Goal: Task Accomplishment & Management: Complete application form

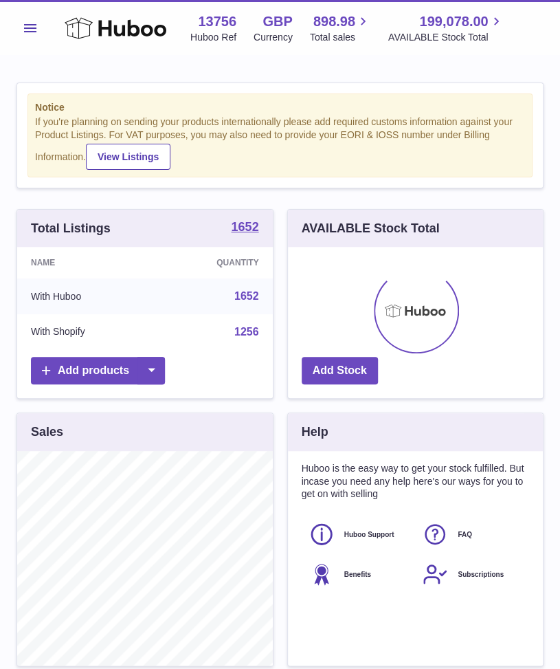
scroll to position [215, 256]
click at [24, 26] on span "Menu" at bounding box center [30, 28] width 12 height 8
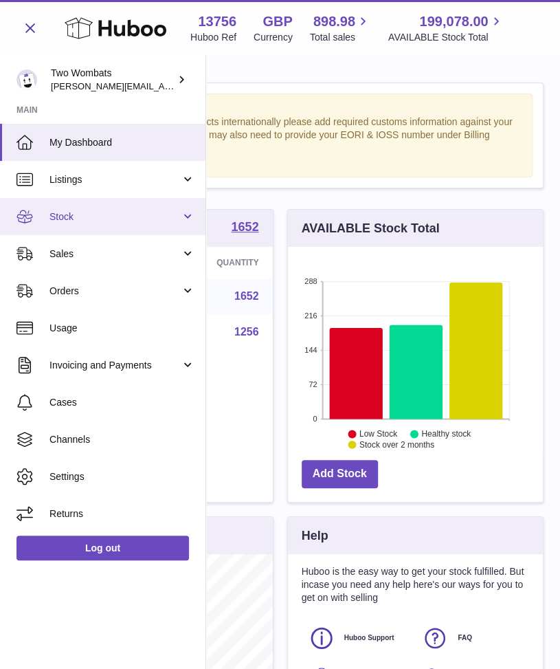
click at [179, 219] on span "Stock" at bounding box center [115, 216] width 131 height 13
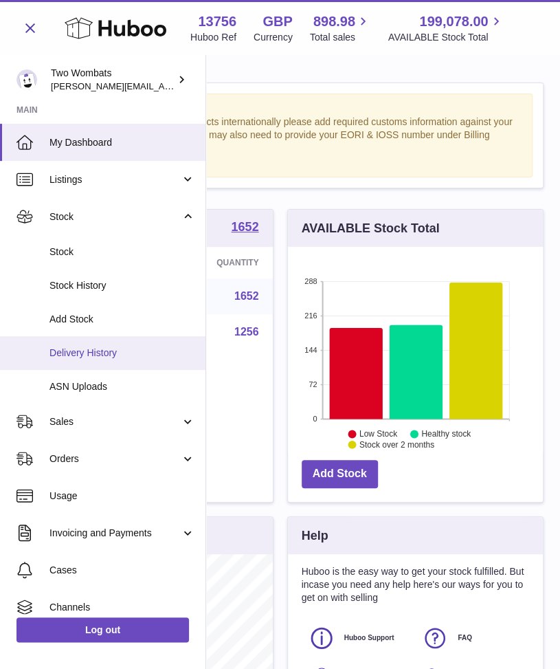
click at [106, 342] on link "Delivery History" at bounding box center [103, 353] width 206 height 34
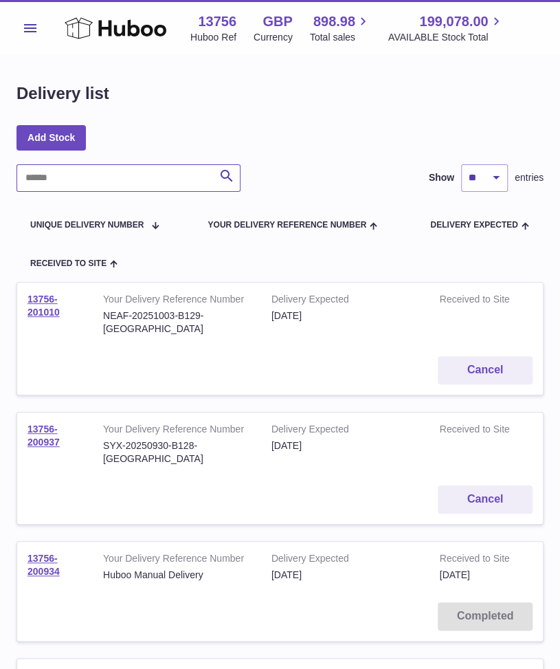
click at [113, 170] on input "text" at bounding box center [129, 178] width 224 height 28
paste input "**********"
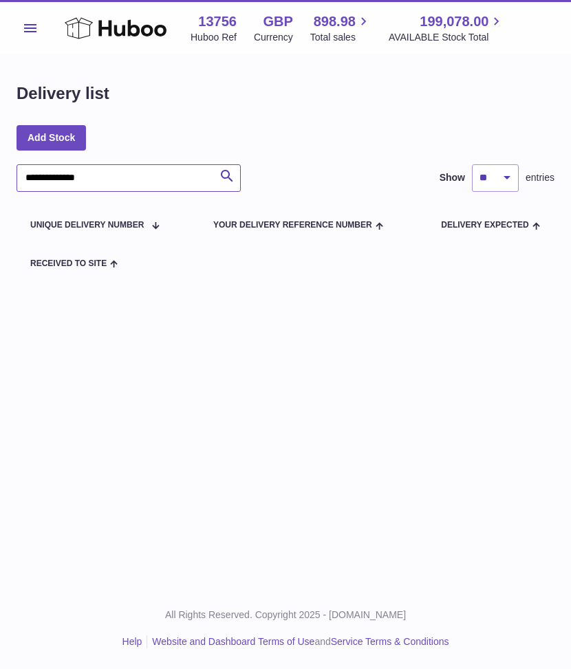
click at [61, 178] on input "**********" at bounding box center [129, 178] width 224 height 28
click at [55, 179] on input "**********" at bounding box center [129, 178] width 224 height 28
type input "**********"
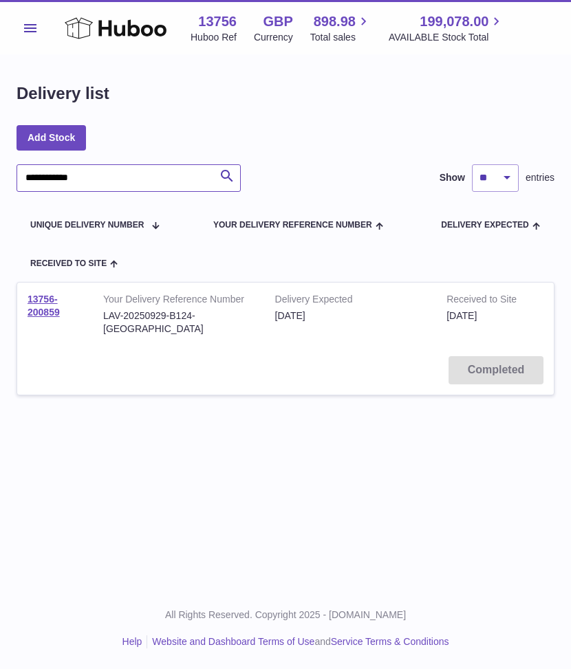
drag, startPoint x: 106, startPoint y: 180, endPoint x: 4, endPoint y: 172, distance: 102.1
click at [4, 172] on div "**********" at bounding box center [285, 247] width 571 height 384
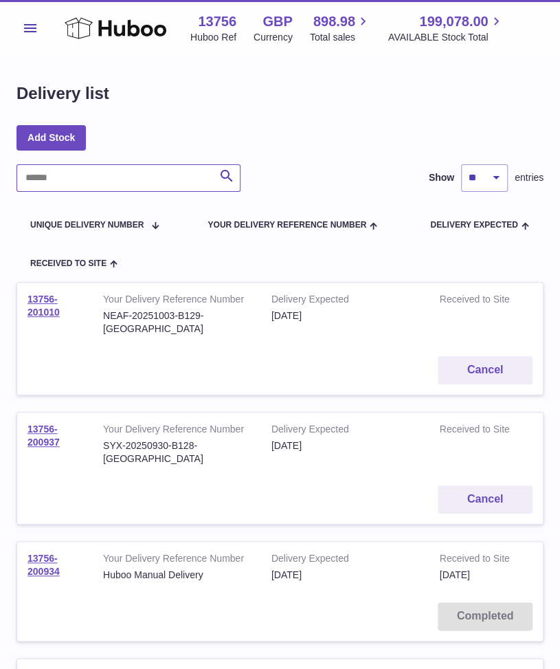
click at [40, 179] on input "text" at bounding box center [129, 178] width 224 height 28
paste input "**********"
click at [0, 177] on div at bounding box center [0, 334] width 0 height 669
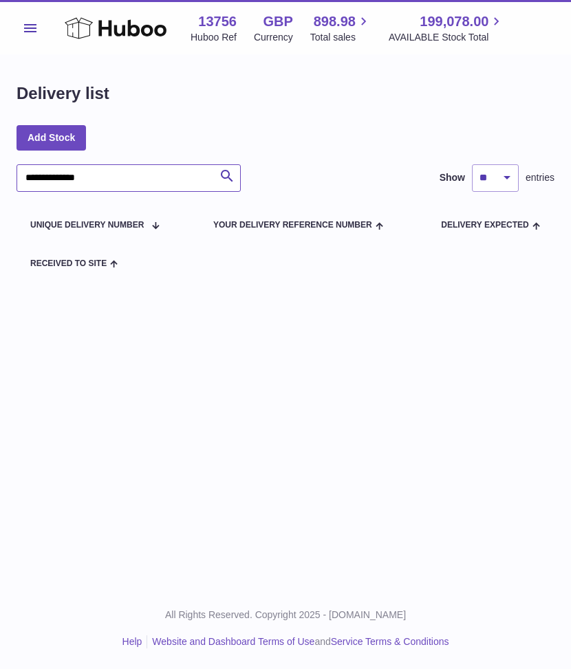
click at [61, 179] on input "**********" at bounding box center [129, 178] width 224 height 28
click at [55, 179] on div "**********" at bounding box center [285, 154] width 571 height 309
click at [55, 179] on input "**********" at bounding box center [129, 178] width 224 height 28
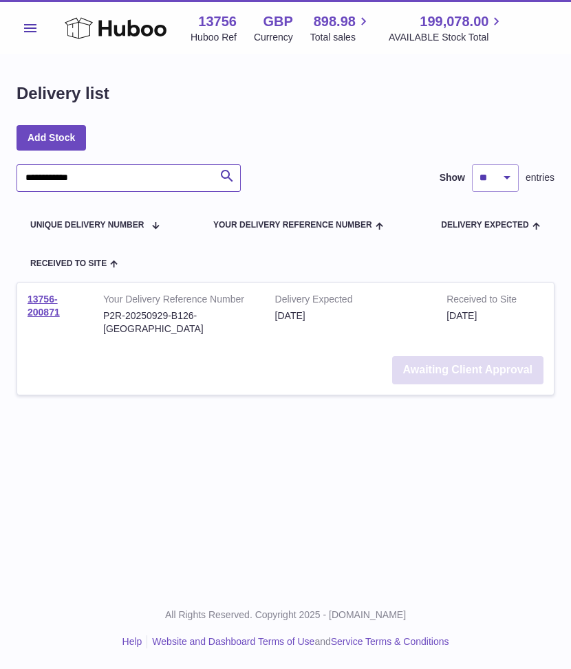
type input "**********"
click at [446, 361] on link "Awaiting Client Approval" at bounding box center [467, 370] width 151 height 28
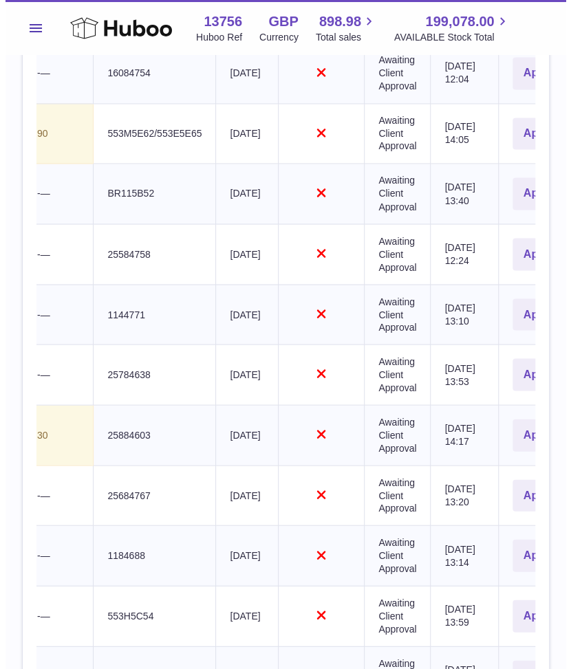
scroll to position [0, 484]
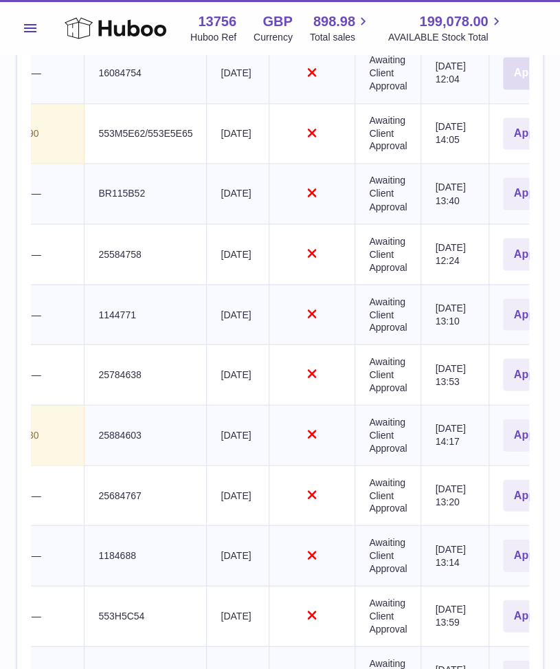
click at [503, 89] on button "Approve" at bounding box center [536, 73] width 67 height 32
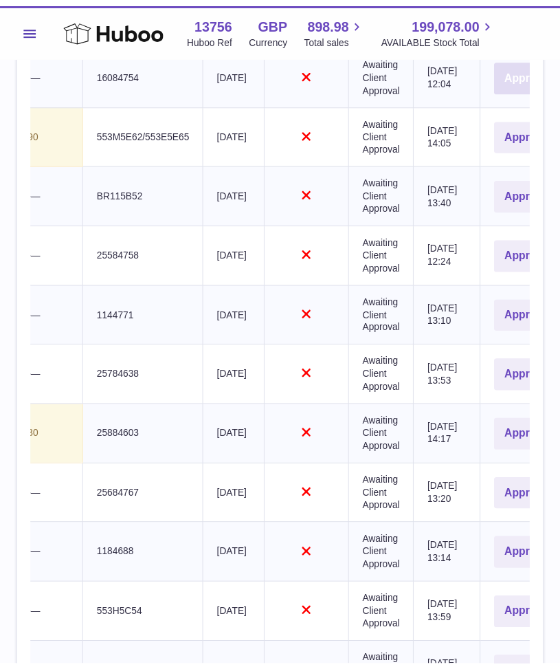
scroll to position [0, 474]
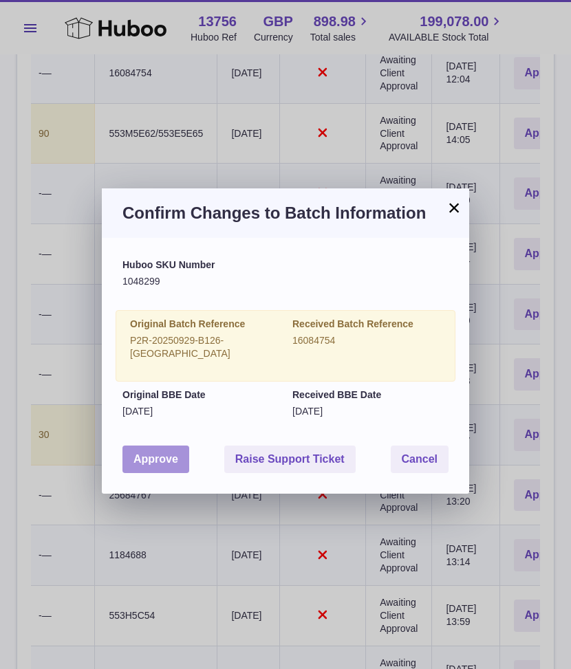
click at [149, 446] on button "Approve" at bounding box center [155, 460] width 67 height 28
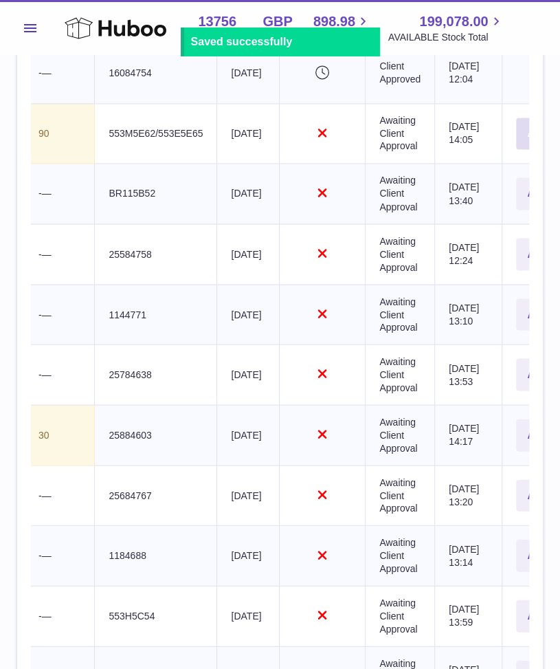
click at [516, 145] on button "Approve" at bounding box center [549, 134] width 67 height 32
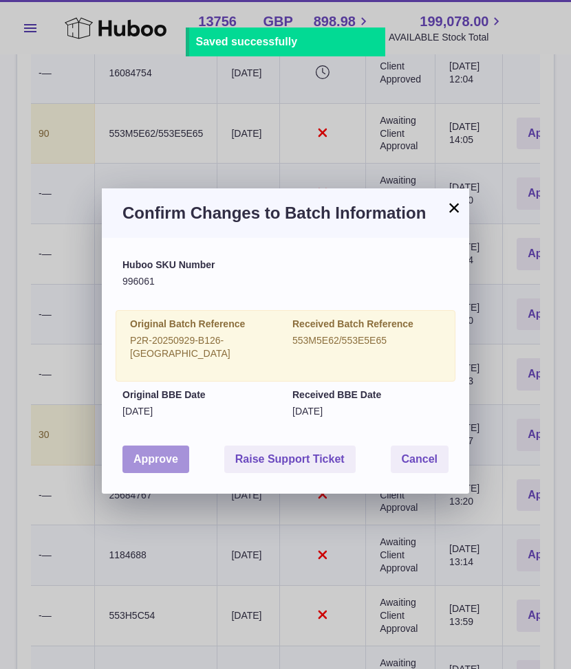
click at [163, 455] on button "Approve" at bounding box center [155, 460] width 67 height 28
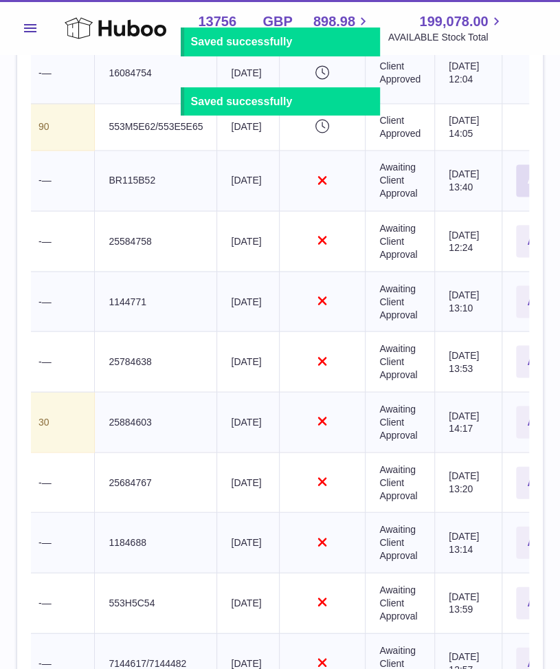
click at [516, 195] on button "Approve" at bounding box center [549, 180] width 67 height 32
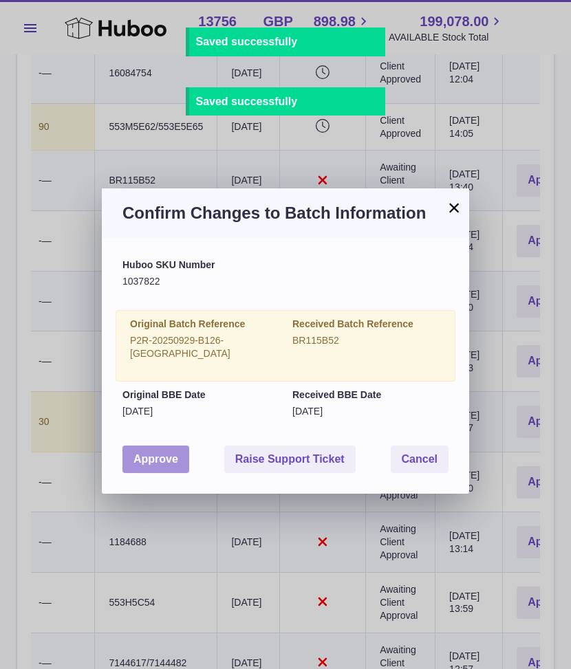
click at [166, 446] on button "Approve" at bounding box center [155, 460] width 67 height 28
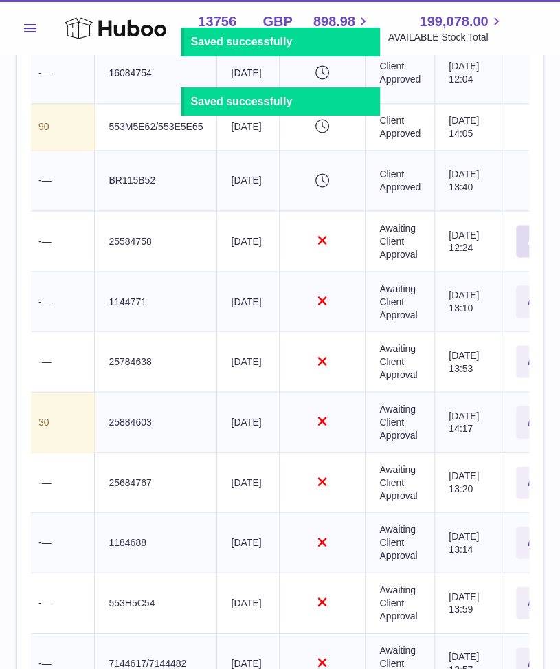
click at [516, 257] on button "Approve" at bounding box center [549, 241] width 67 height 32
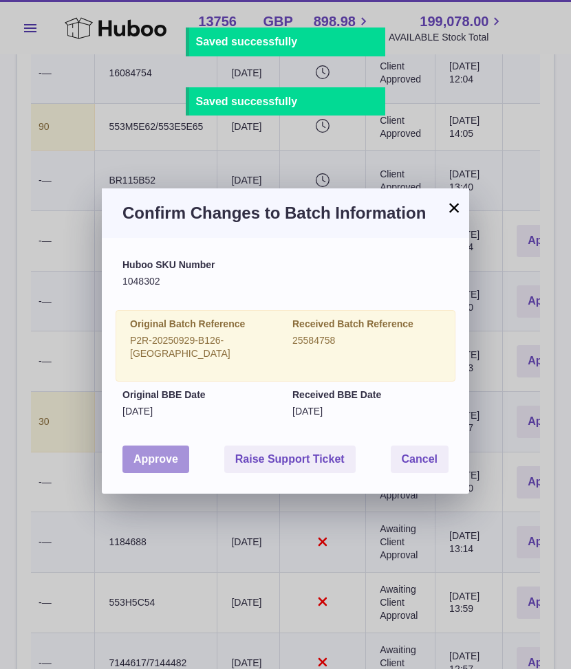
click at [138, 455] on button "Approve" at bounding box center [155, 460] width 67 height 28
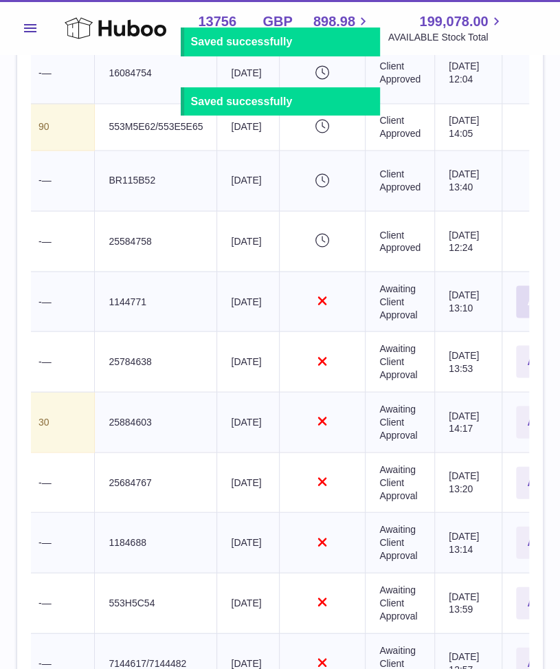
click at [516, 313] on button "Approve" at bounding box center [549, 301] width 67 height 32
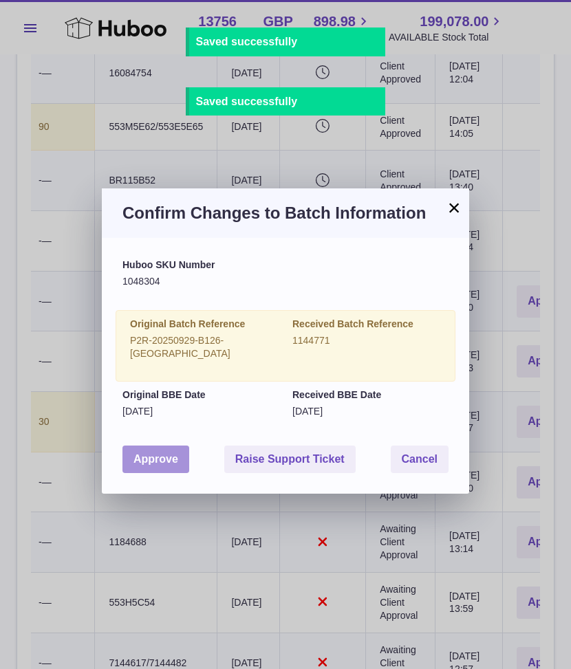
click at [158, 458] on button "Approve" at bounding box center [155, 460] width 67 height 28
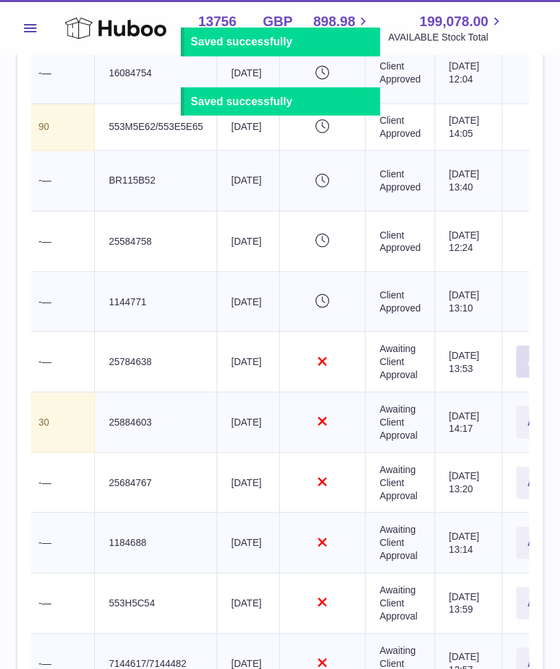
click at [516, 378] on button "Approve" at bounding box center [549, 361] width 67 height 32
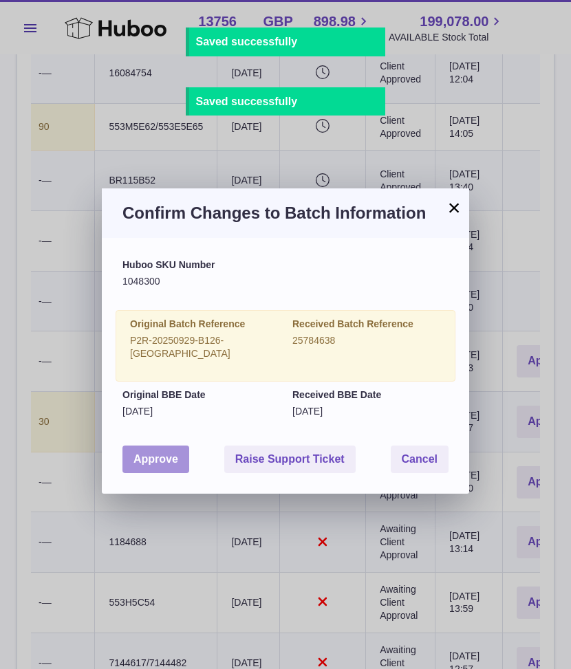
click at [166, 446] on button "Approve" at bounding box center [155, 460] width 67 height 28
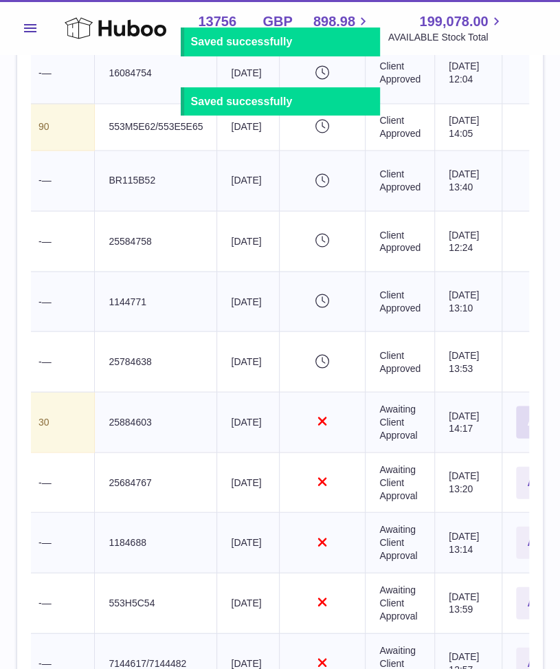
click at [516, 438] on button "Approve" at bounding box center [549, 422] width 67 height 32
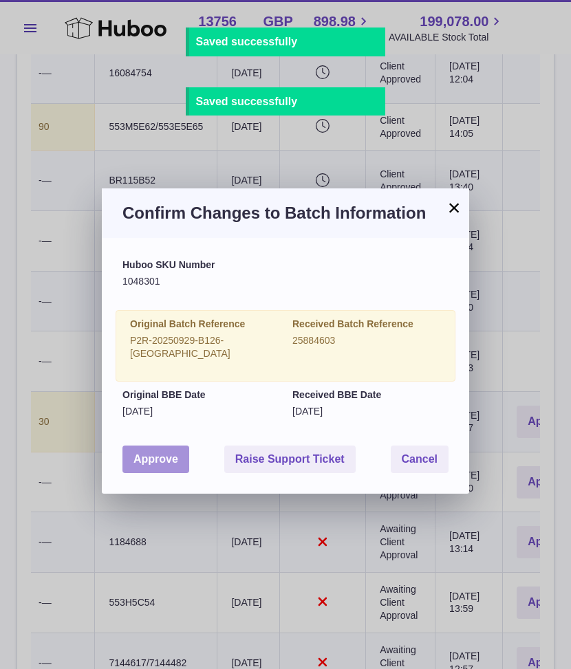
click at [171, 446] on button "Approve" at bounding box center [155, 460] width 67 height 28
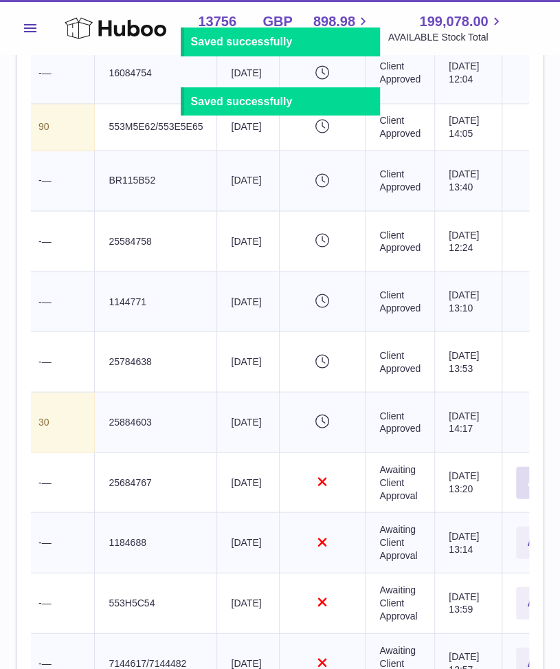
click at [516, 499] on button "Approve" at bounding box center [549, 482] width 67 height 32
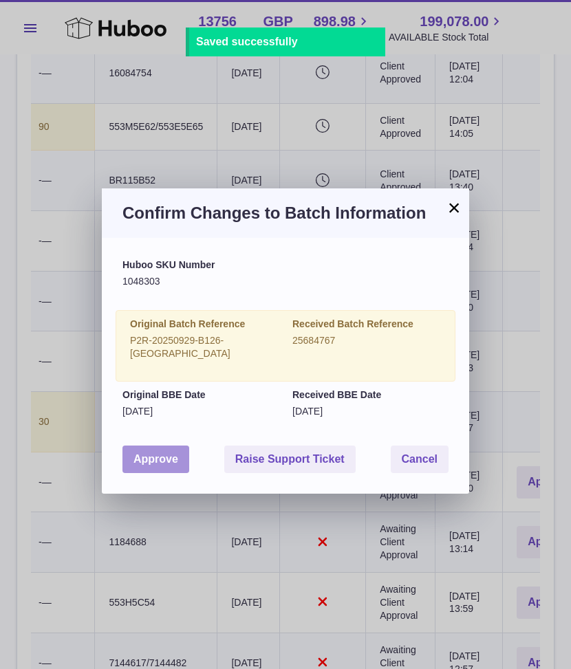
click at [151, 446] on button "Approve" at bounding box center [155, 460] width 67 height 28
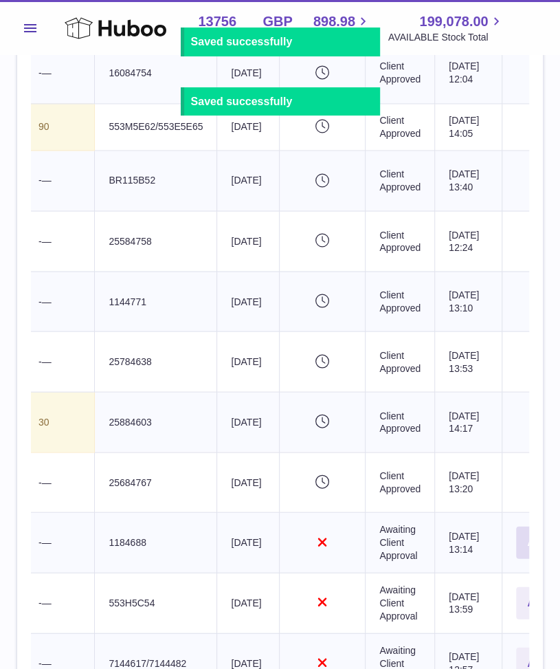
click at [516, 558] on button "Approve" at bounding box center [549, 542] width 67 height 32
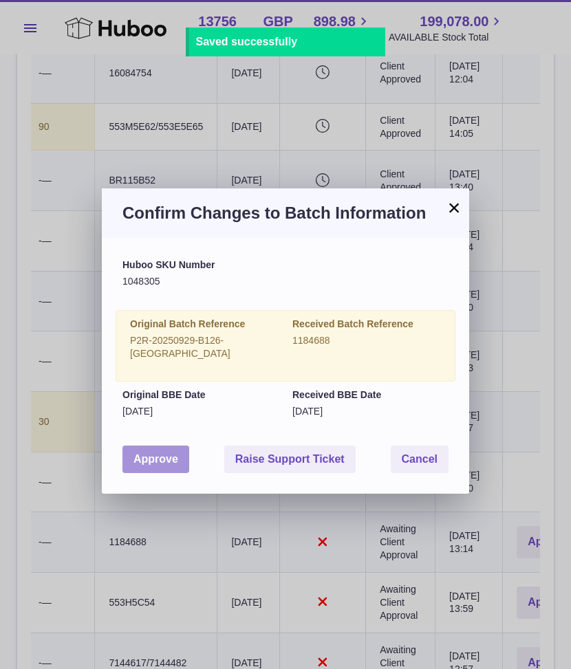
click at [166, 446] on button "Approve" at bounding box center [155, 460] width 67 height 28
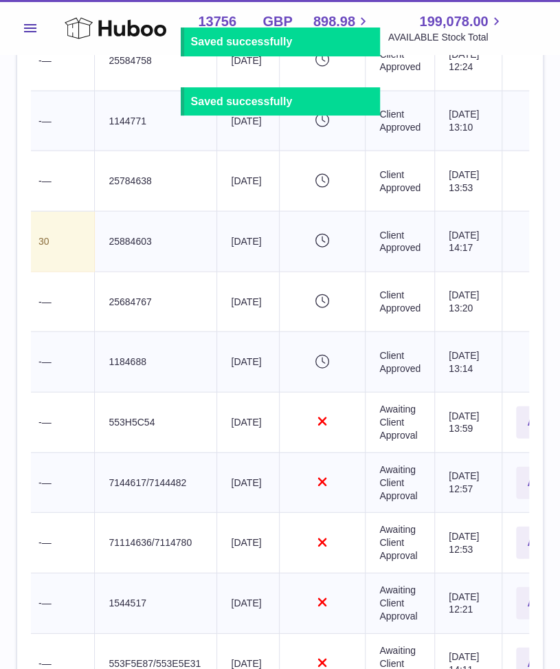
scroll to position [820, 0]
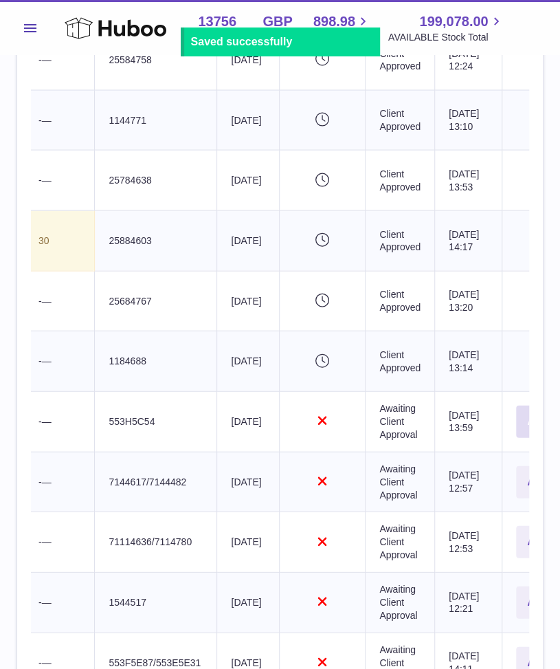
click at [516, 437] on button "Approve" at bounding box center [549, 421] width 67 height 32
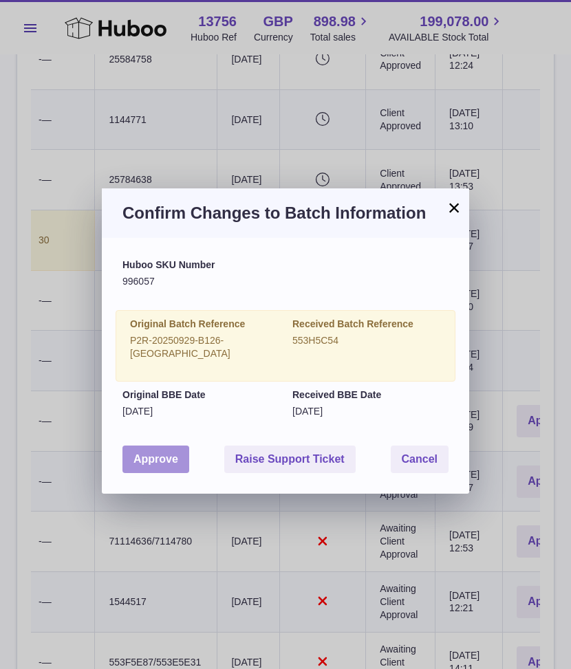
drag, startPoint x: 136, startPoint y: 468, endPoint x: 153, endPoint y: 450, distance: 24.3
click at [153, 450] on div "Huboo SKU Number 996057 Original Batch Reference P2R-20250929-B126-UK Received …" at bounding box center [285, 366] width 367 height 256
click at [153, 450] on button "Approve" at bounding box center [155, 460] width 67 height 28
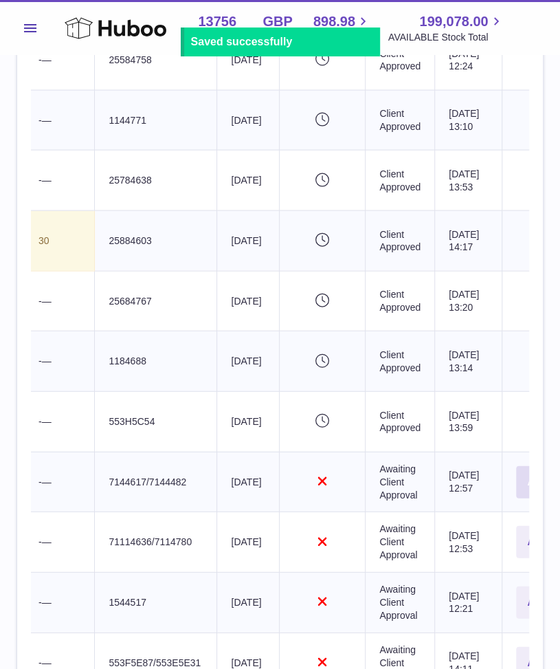
click at [516, 490] on button "Approve" at bounding box center [549, 482] width 67 height 32
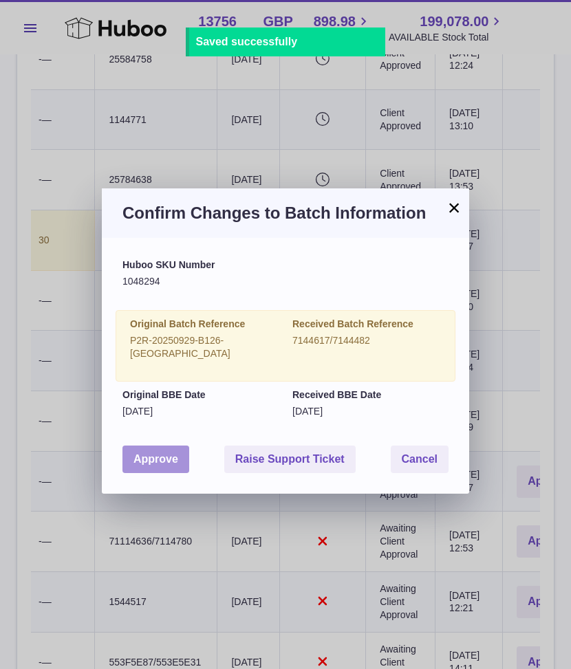
click at [144, 446] on button "Approve" at bounding box center [155, 460] width 67 height 28
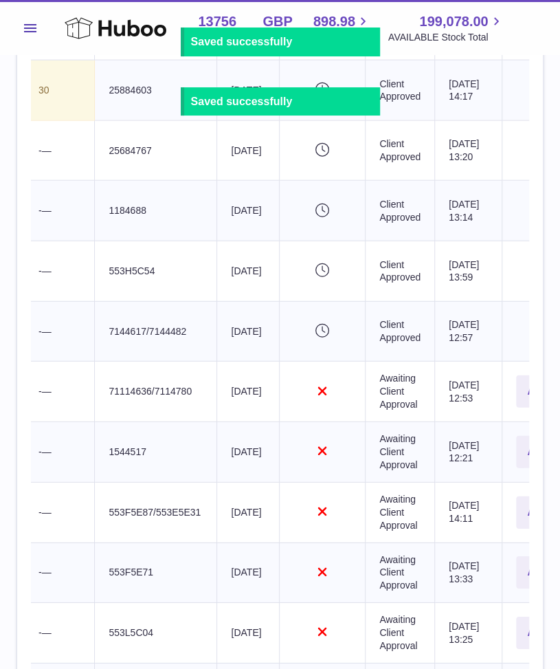
scroll to position [973, 0]
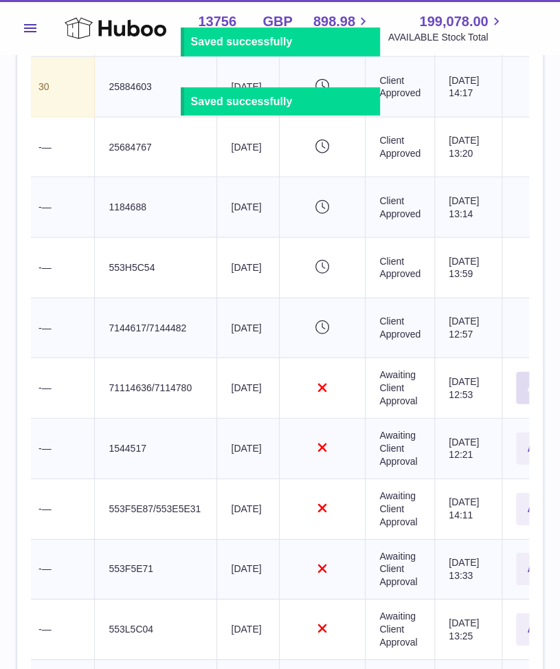
click at [516, 398] on button "Approve" at bounding box center [549, 388] width 67 height 32
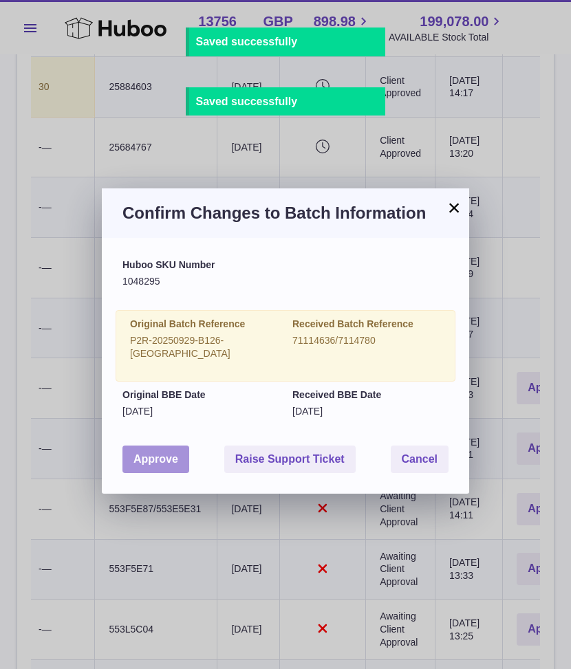
click at [155, 450] on button "Approve" at bounding box center [155, 460] width 67 height 28
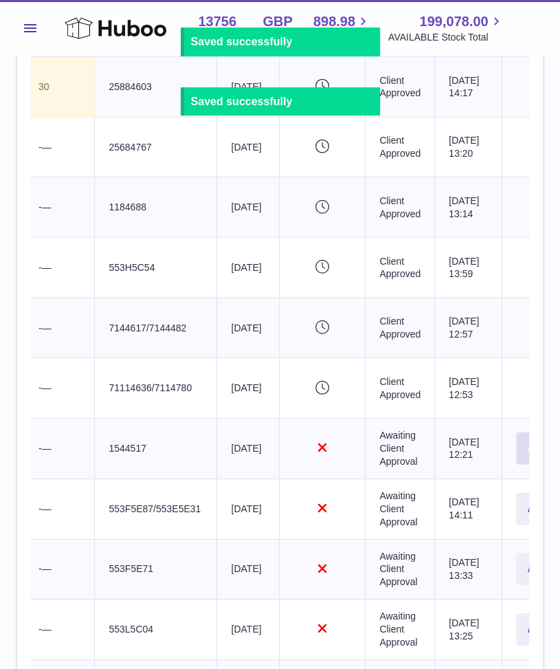
click at [516, 465] on button "Approve" at bounding box center [549, 449] width 67 height 32
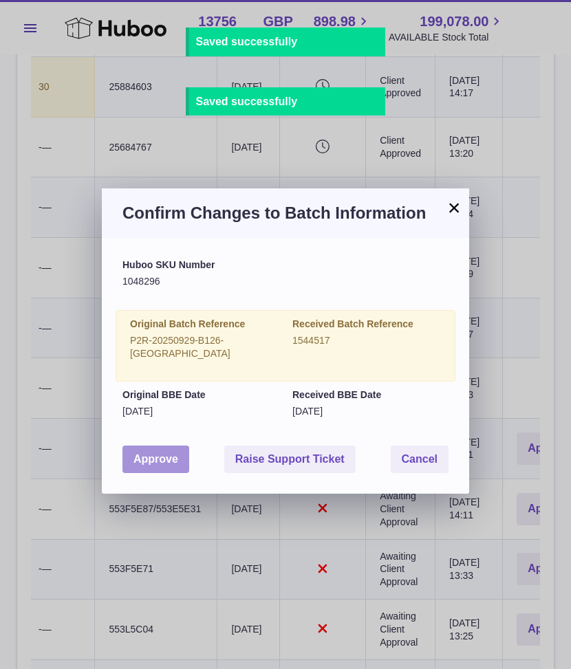
click at [162, 447] on button "Approve" at bounding box center [155, 460] width 67 height 28
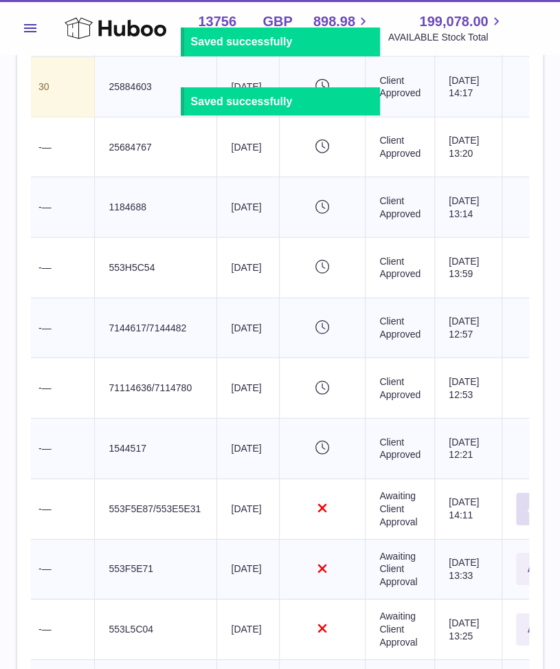
click at [516, 525] on button "Approve" at bounding box center [549, 509] width 67 height 32
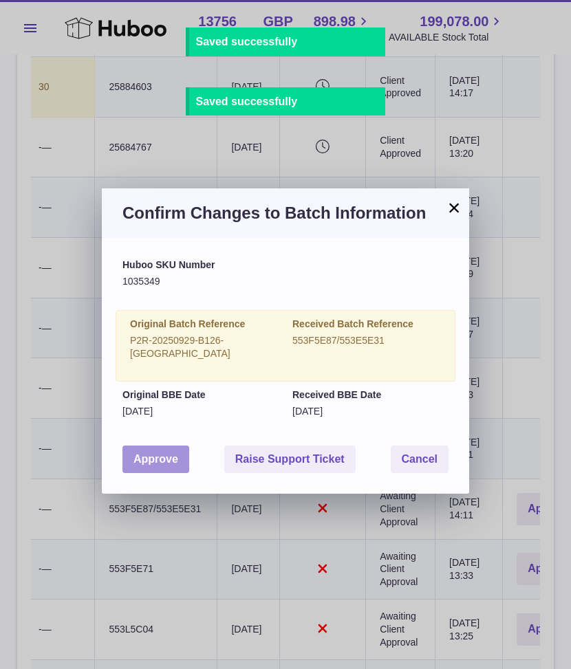
click at [162, 446] on button "Approve" at bounding box center [155, 460] width 67 height 28
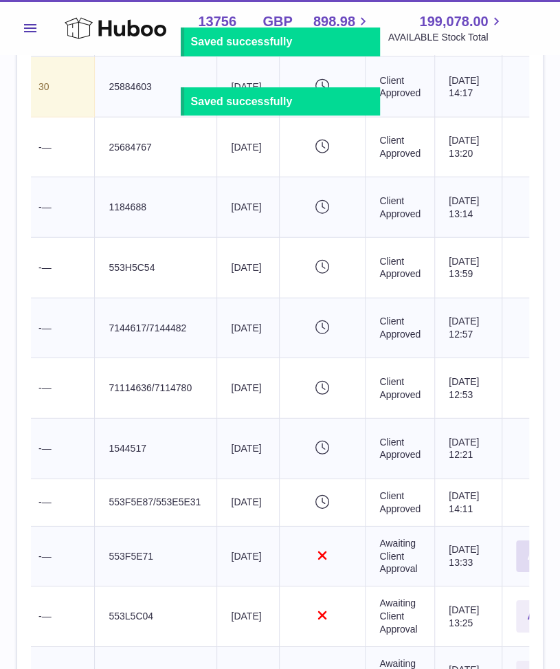
click at [516, 573] on button "Approve" at bounding box center [549, 557] width 67 height 32
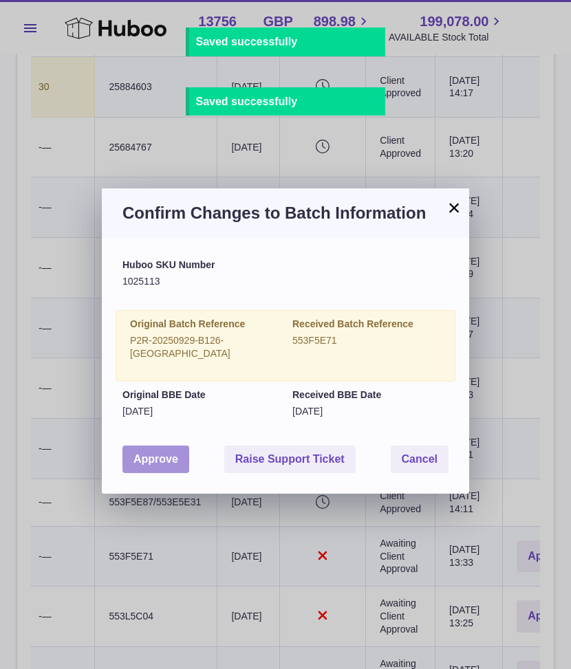
click at [149, 448] on button "Approve" at bounding box center [155, 460] width 67 height 28
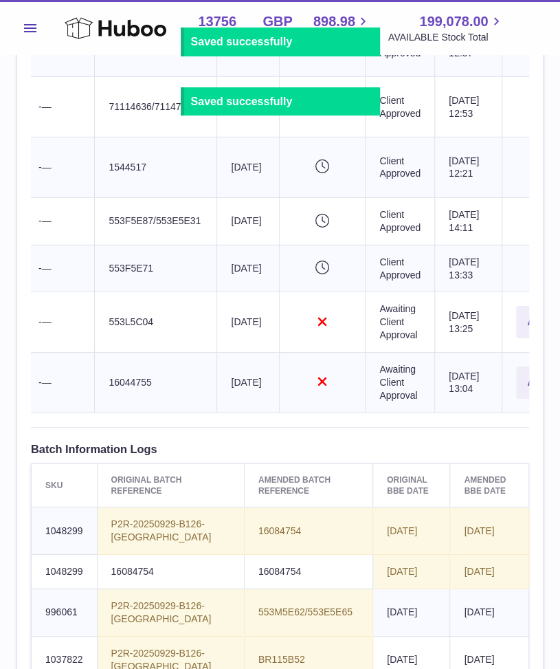
scroll to position [1256, 0]
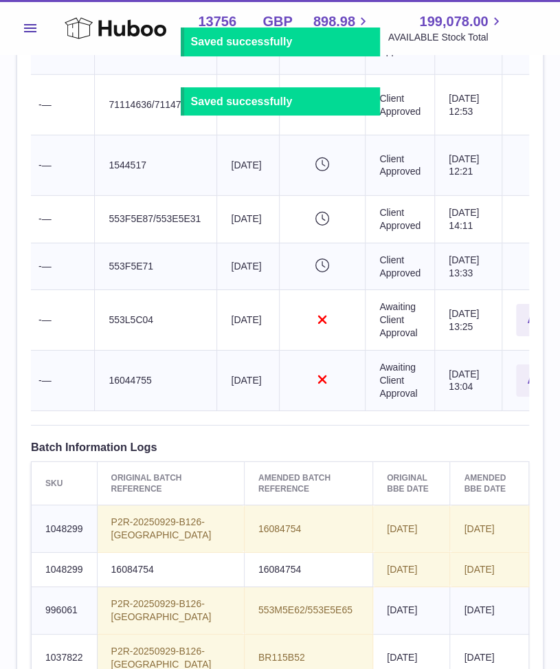
click at [503, 351] on td "Actions Approve" at bounding box center [550, 320] width 95 height 61
click at [516, 336] on button "Approve" at bounding box center [549, 320] width 67 height 32
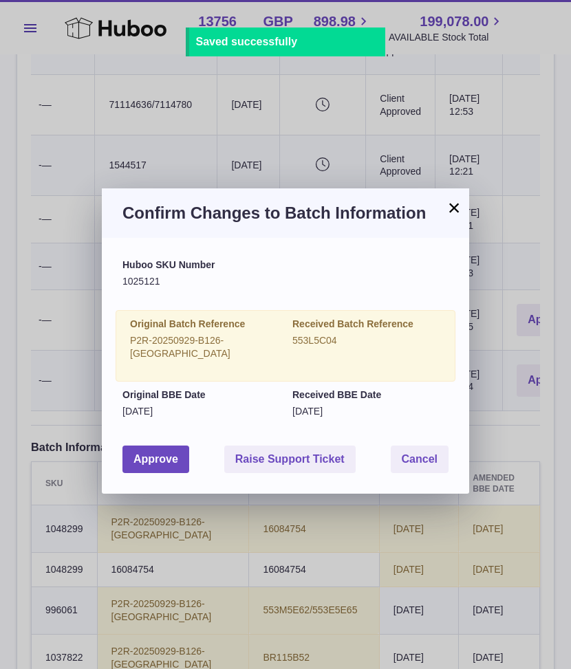
click at [173, 467] on div "Huboo SKU Number 1025121 Original Batch Reference P2R-20250929-B126-UK Received…" at bounding box center [285, 366] width 367 height 256
click at [169, 461] on div "Huboo SKU Number 1025121 Original Batch Reference P2R-20250929-B126-UK Received…" at bounding box center [285, 366] width 367 height 256
click at [165, 454] on button "Approve" at bounding box center [155, 460] width 67 height 28
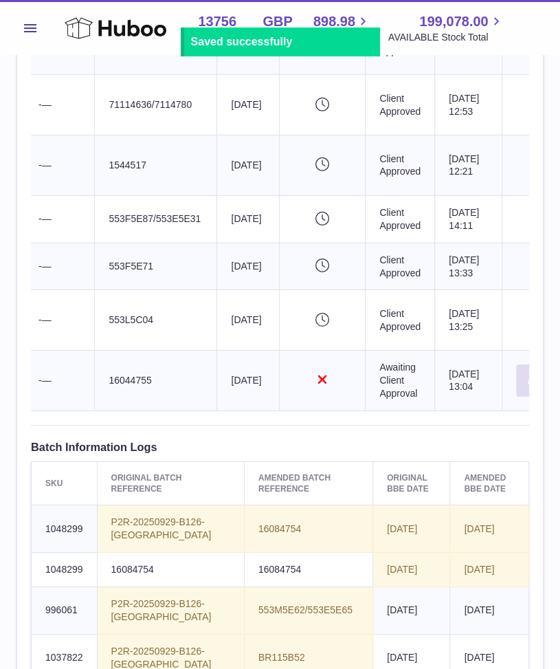
click at [516, 397] on button "Approve" at bounding box center [549, 380] width 67 height 32
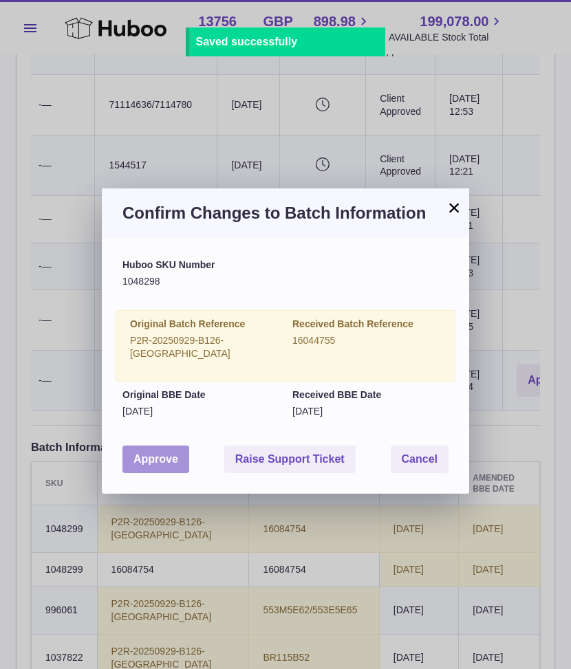
click at [184, 448] on button "Approve" at bounding box center [155, 460] width 67 height 28
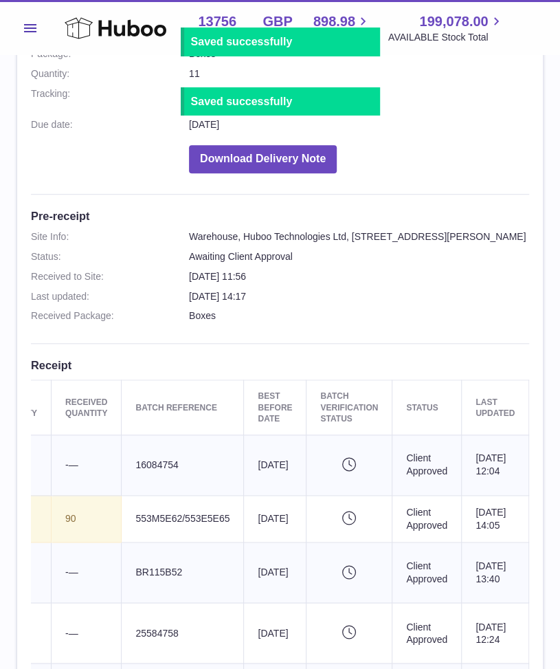
scroll to position [0, 0]
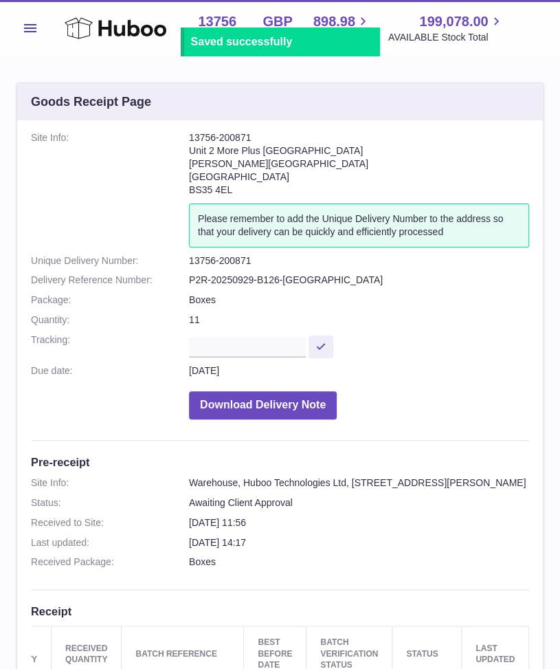
click at [34, 36] on button "Menu" at bounding box center [31, 28] width 28 height 28
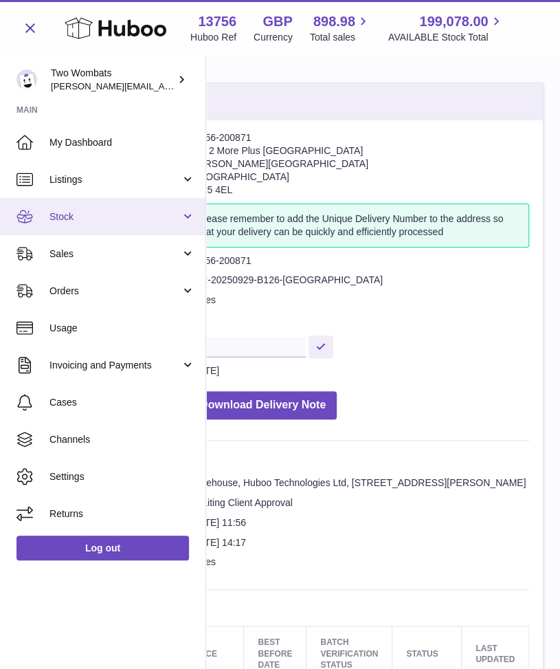
click at [175, 222] on span "Stock" at bounding box center [115, 216] width 131 height 13
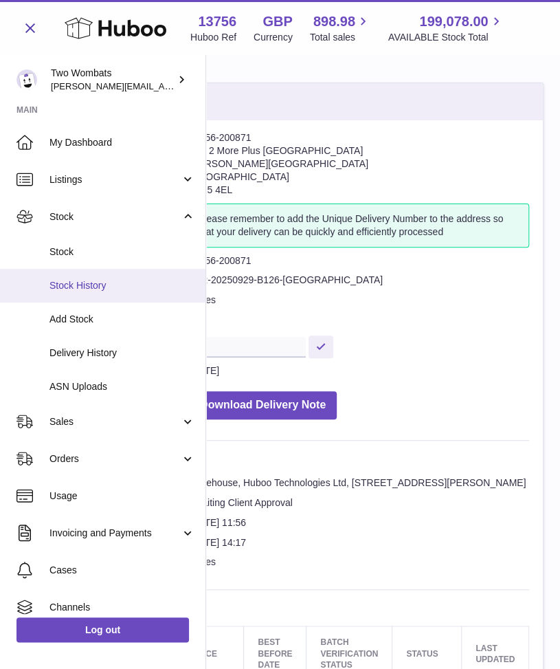
click at [74, 284] on span "Stock History" at bounding box center [123, 285] width 146 height 13
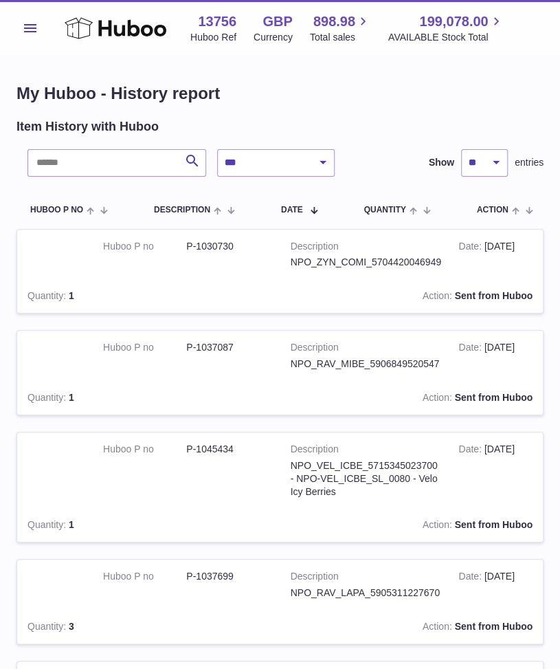
click at [25, 24] on span "Menu" at bounding box center [30, 28] width 12 height 8
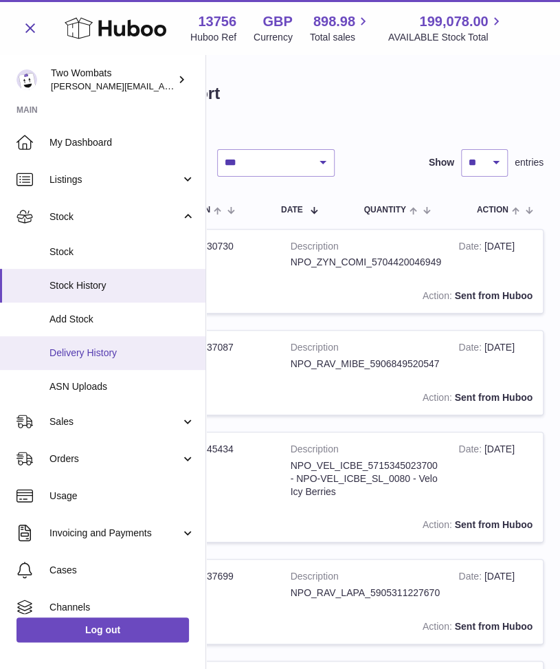
click at [107, 367] on link "Delivery History" at bounding box center [103, 353] width 206 height 34
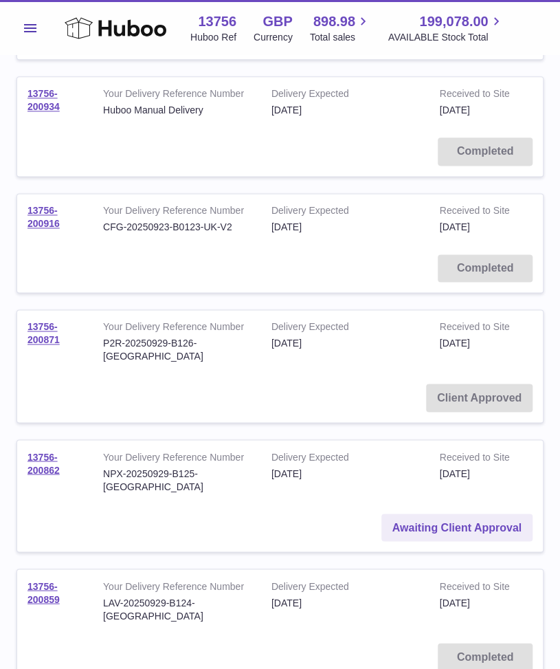
scroll to position [497, 0]
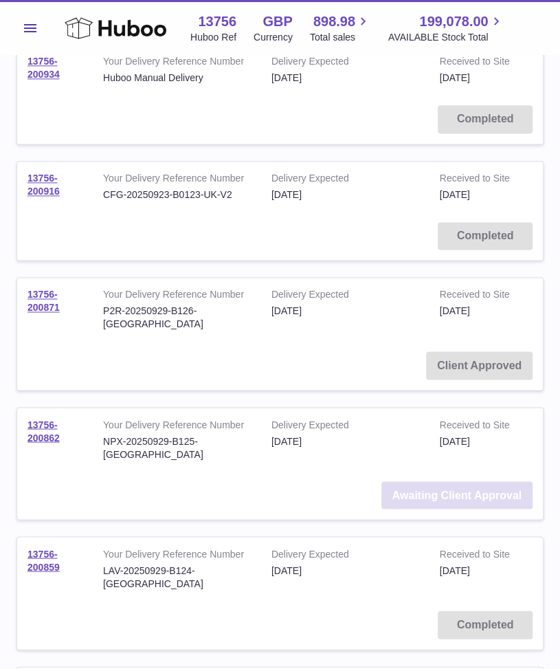
click at [424, 481] on link "Awaiting Client Approval" at bounding box center [457, 495] width 151 height 28
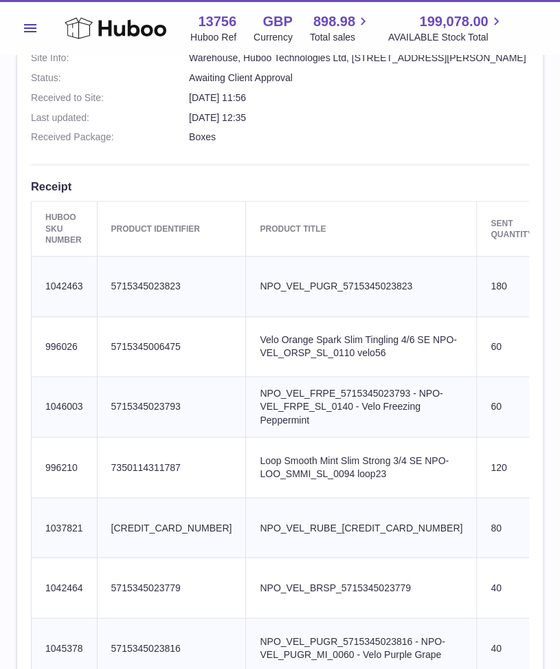
scroll to position [426, 0]
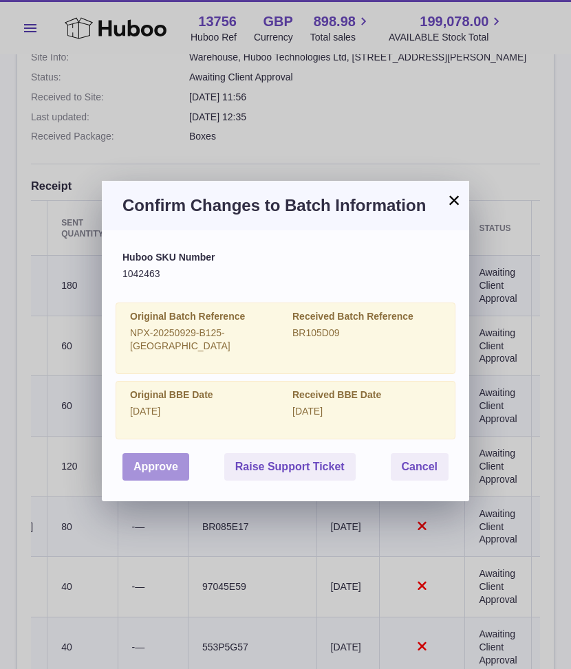
click at [175, 453] on button "Approve" at bounding box center [155, 467] width 67 height 28
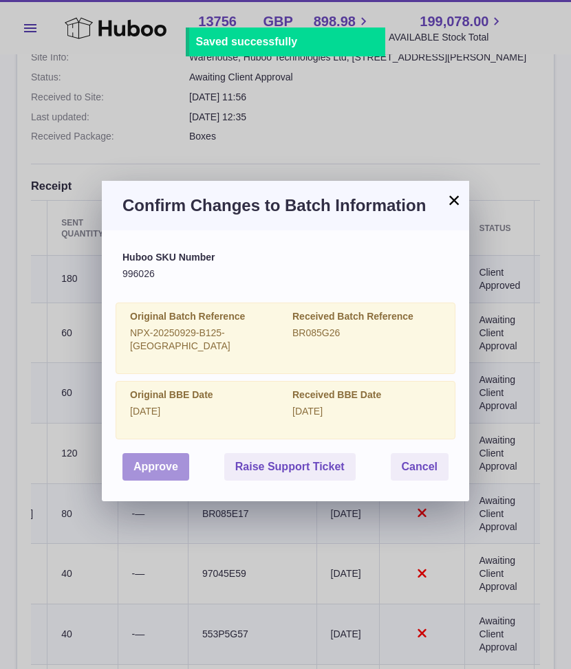
click at [144, 455] on button "Approve" at bounding box center [155, 467] width 67 height 28
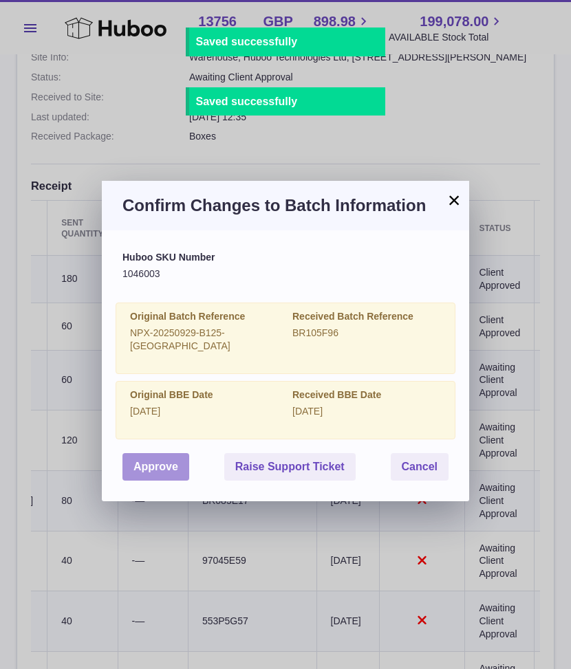
click at [149, 453] on button "Approve" at bounding box center [155, 467] width 67 height 28
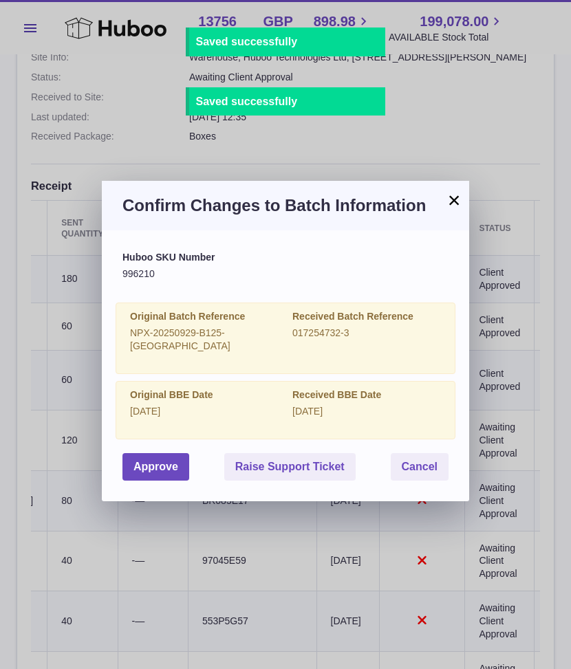
click at [173, 436] on div "Huboo SKU Number 996210 Original Batch Reference NPX-20250929-B125-UK Received …" at bounding box center [285, 366] width 326 height 230
click at [179, 453] on button "Approve" at bounding box center [155, 467] width 67 height 28
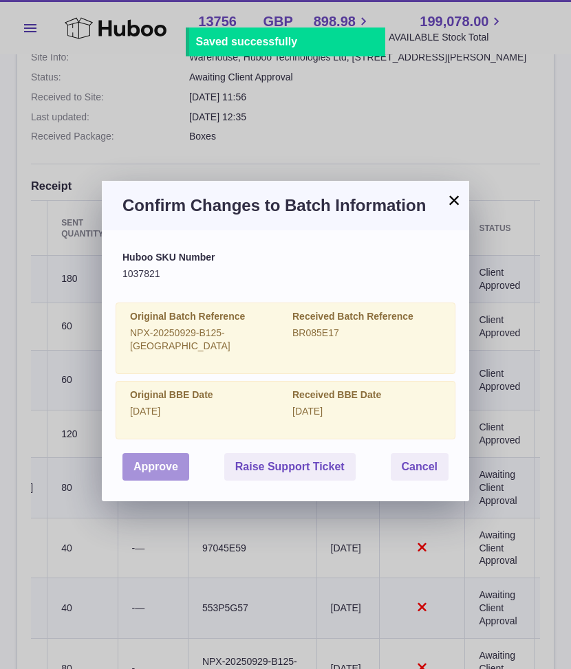
click at [164, 453] on button "Approve" at bounding box center [155, 467] width 67 height 28
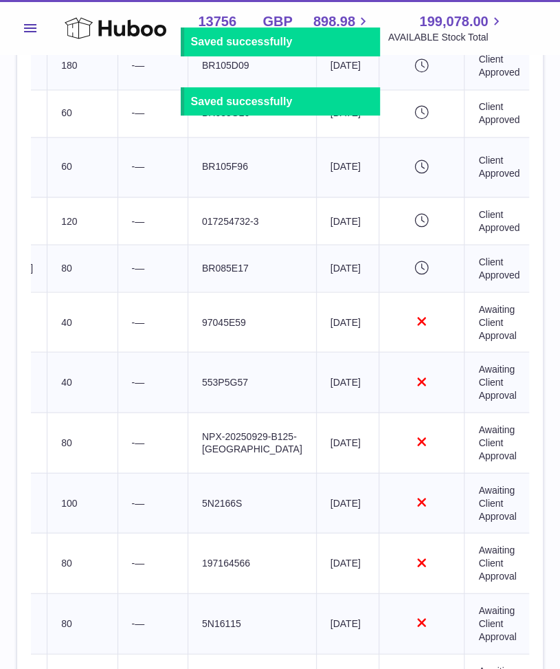
scroll to position [640, 0]
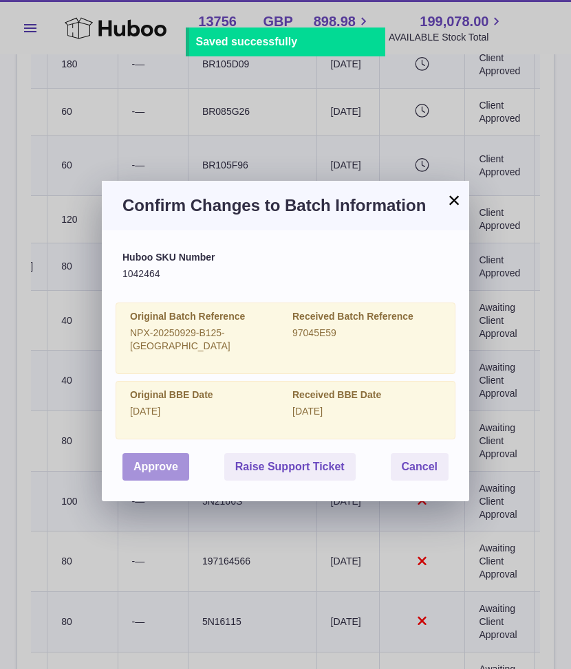
click at [125, 457] on button "Approve" at bounding box center [155, 467] width 67 height 28
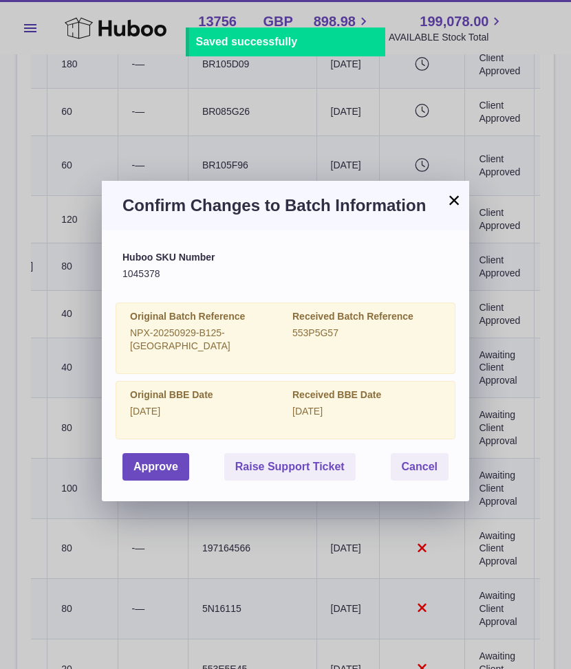
click at [167, 467] on div "Huboo SKU Number 1045378 Original Batch Reference NPX-20250929-B125-UK Received…" at bounding box center [285, 365] width 367 height 271
click at [168, 466] on button "Approve" at bounding box center [155, 467] width 67 height 28
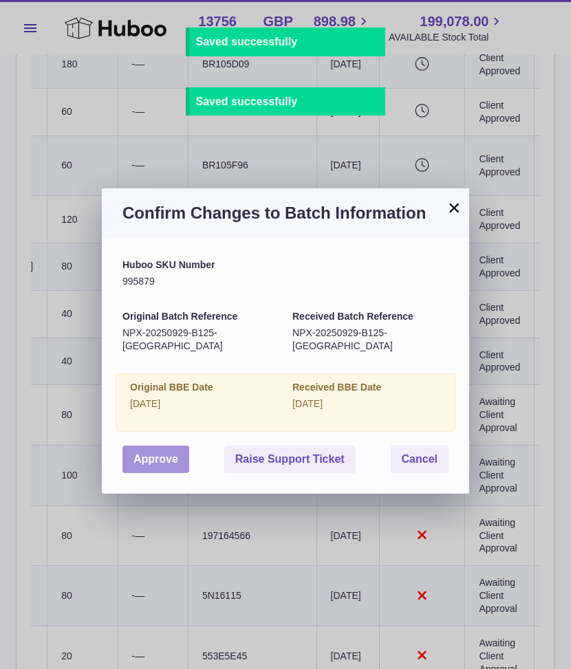
click at [157, 453] on button "Approve" at bounding box center [155, 460] width 67 height 28
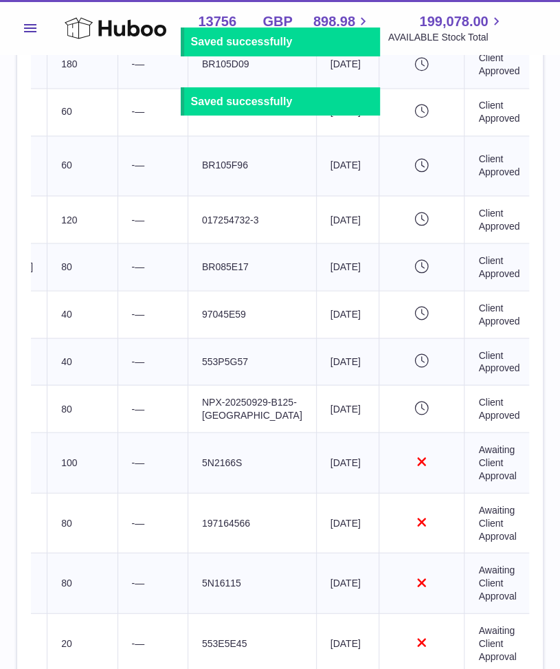
scroll to position [794, 0]
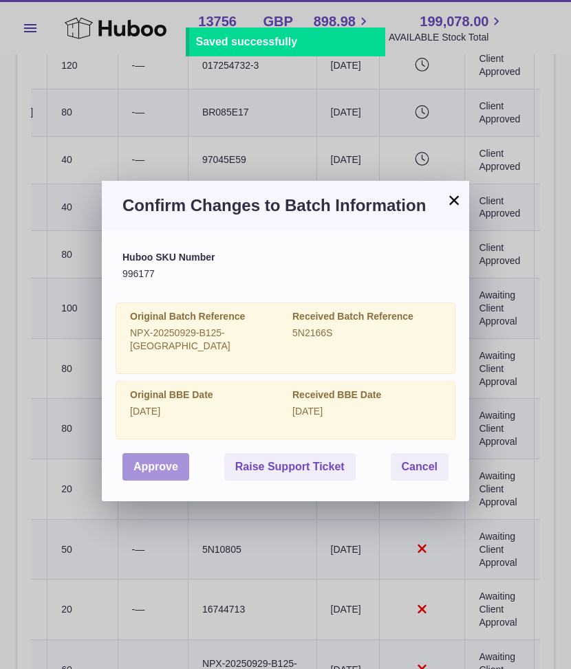
click at [175, 453] on button "Approve" at bounding box center [155, 467] width 67 height 28
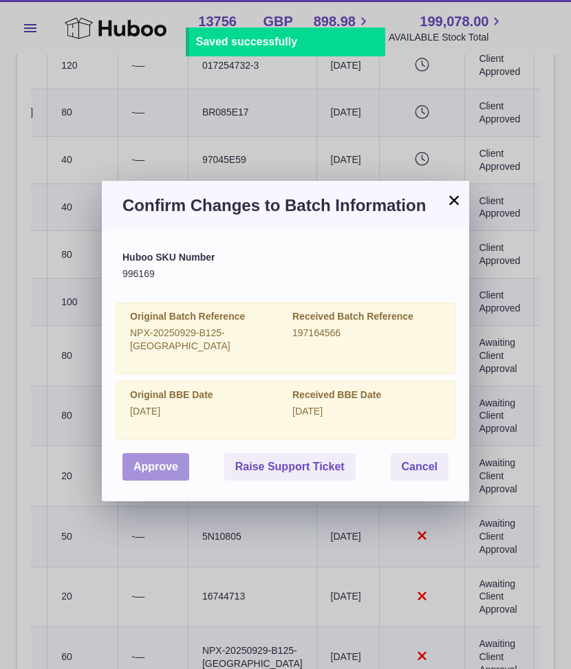
click at [157, 453] on button "Approve" at bounding box center [155, 467] width 67 height 28
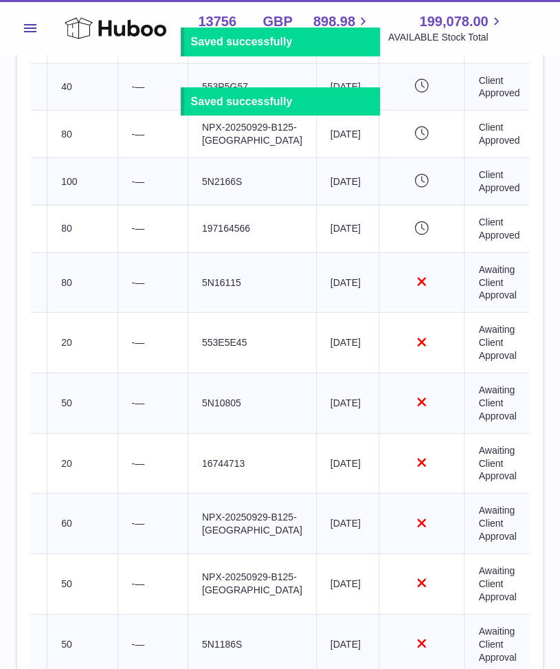
scroll to position [915, 0]
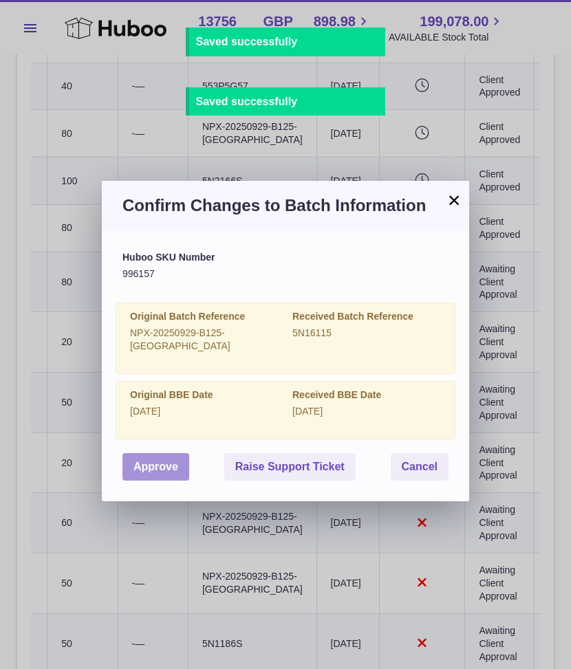
click at [151, 453] on button "Approve" at bounding box center [155, 467] width 67 height 28
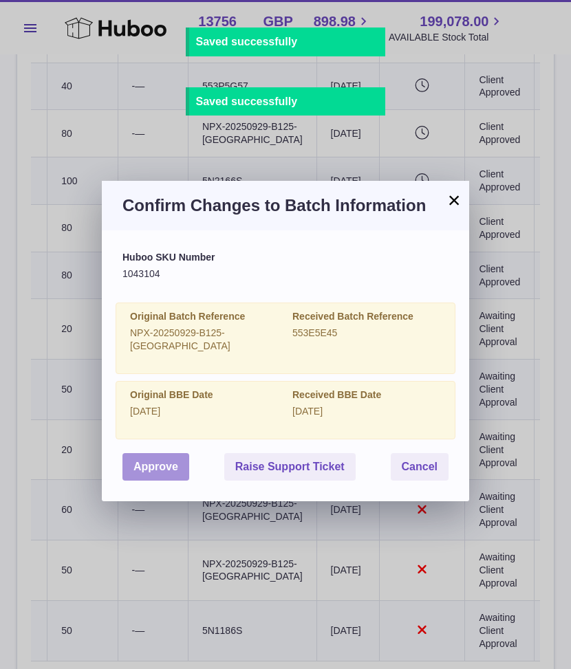
click at [150, 455] on button "Approve" at bounding box center [155, 467] width 67 height 28
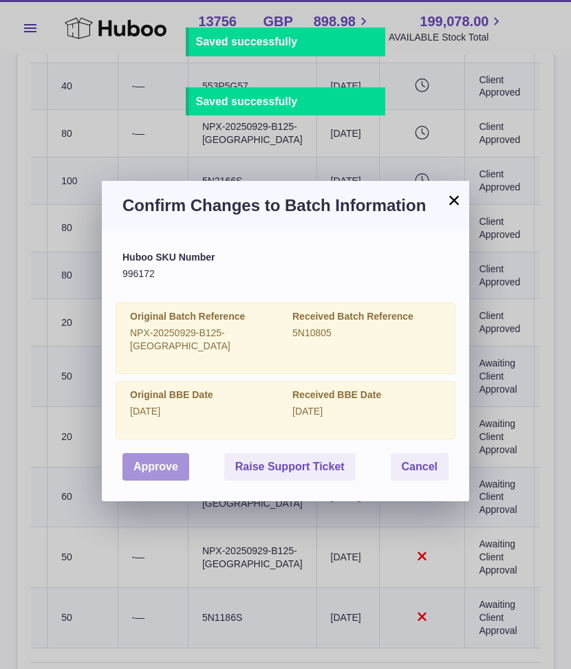
click at [146, 461] on button "Approve" at bounding box center [155, 467] width 67 height 28
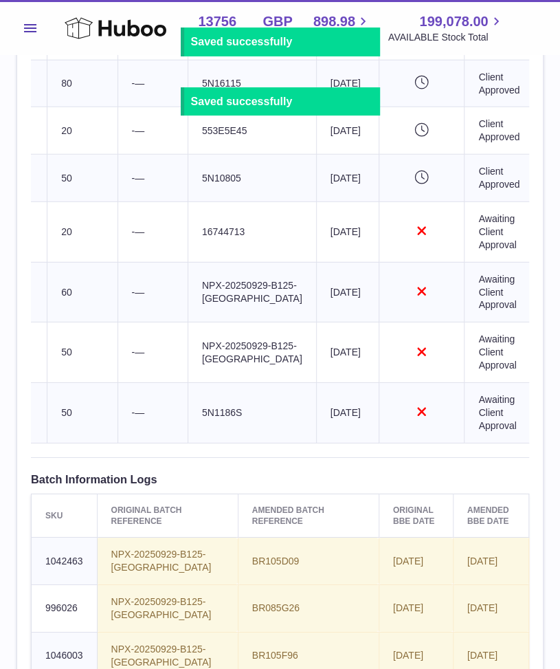
scroll to position [1108, 0]
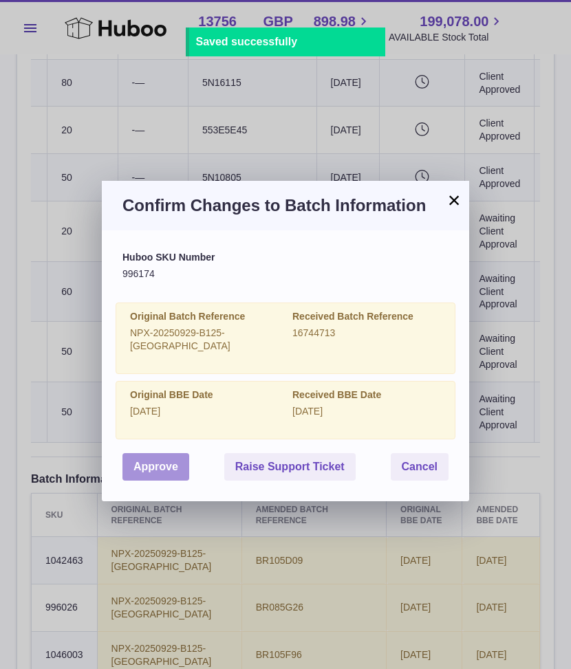
click at [164, 453] on button "Approve" at bounding box center [155, 467] width 67 height 28
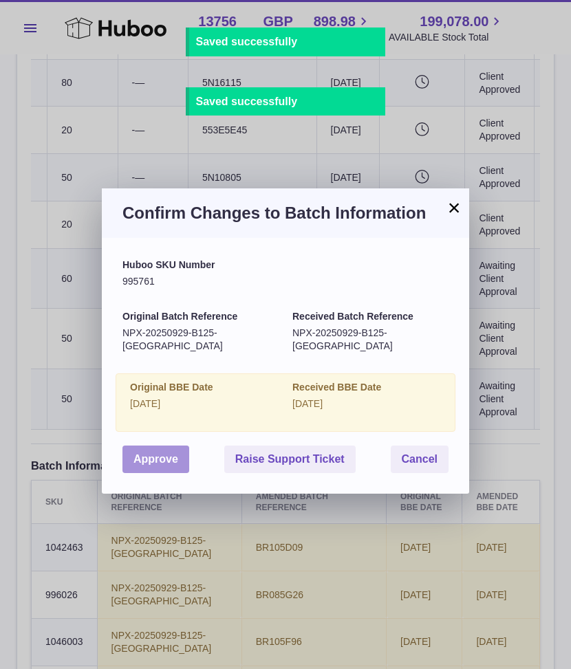
click at [166, 450] on button "Approve" at bounding box center [155, 460] width 67 height 28
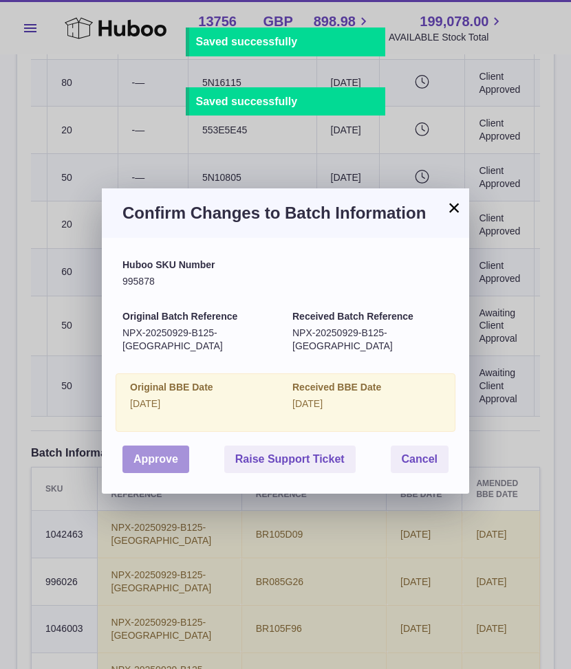
click at [141, 446] on button "Approve" at bounding box center [155, 460] width 67 height 28
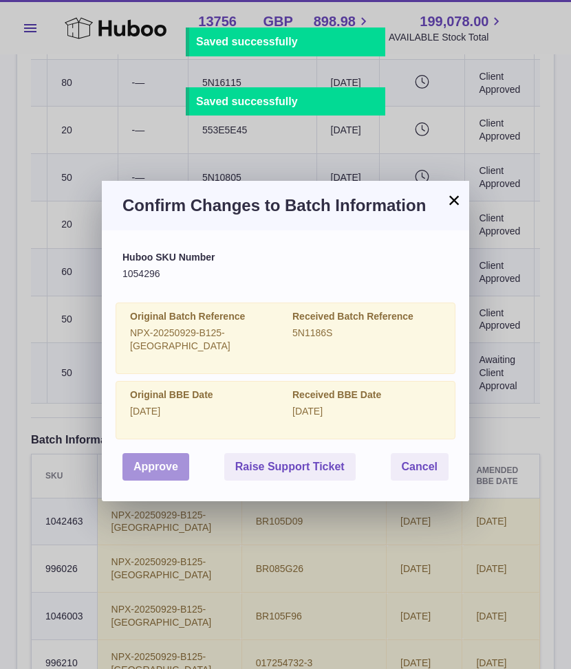
click at [167, 453] on button "Approve" at bounding box center [155, 467] width 67 height 28
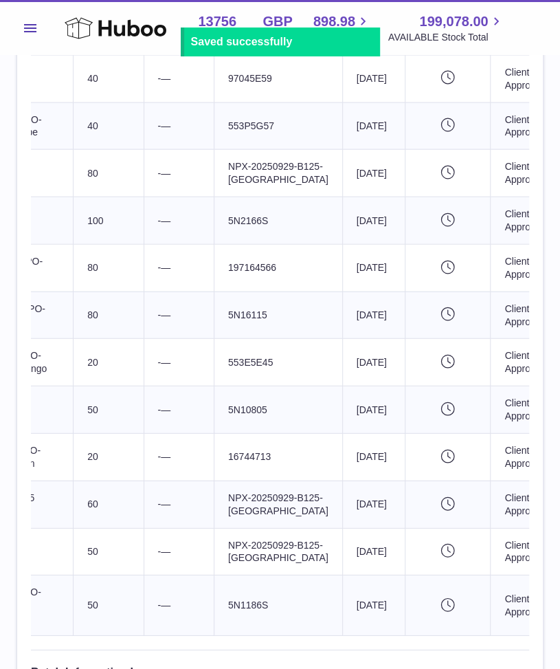
scroll to position [675, 0]
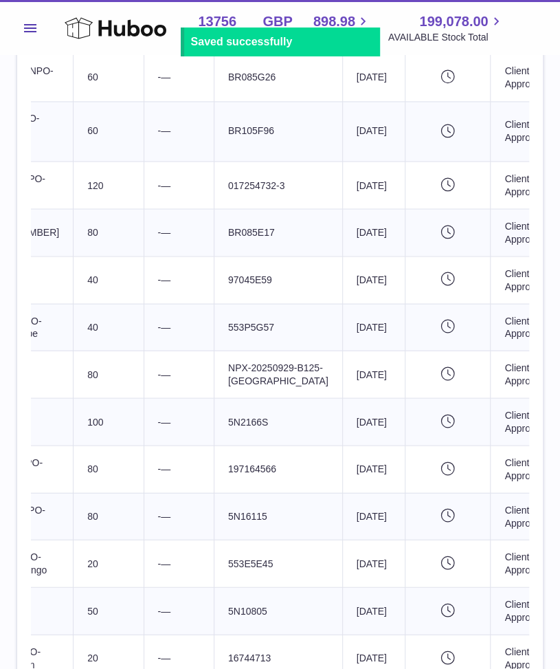
click at [32, 24] on span "Menu" at bounding box center [30, 28] width 12 height 8
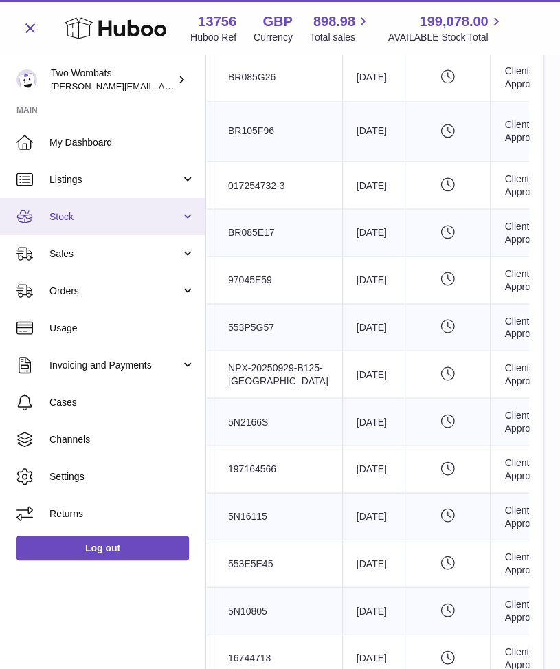
click at [179, 222] on span "Stock" at bounding box center [115, 216] width 131 height 13
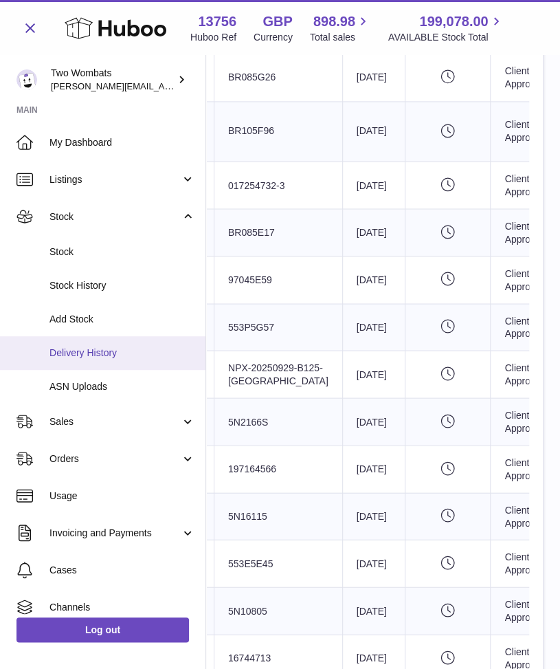
click at [111, 336] on link "Delivery History" at bounding box center [103, 353] width 206 height 34
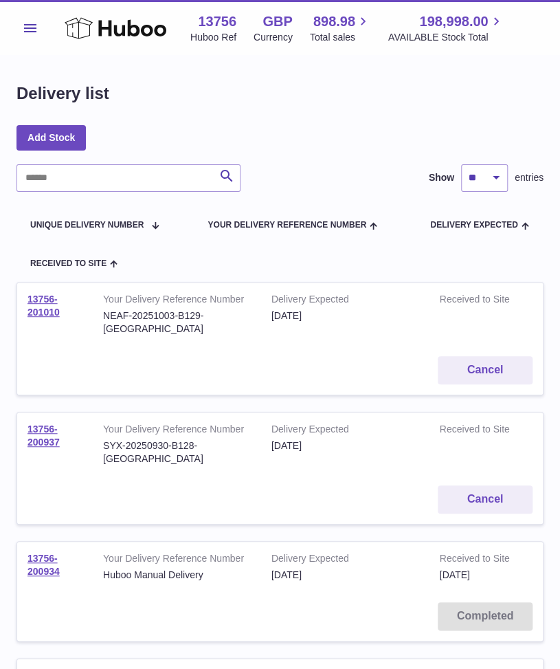
scroll to position [10, 0]
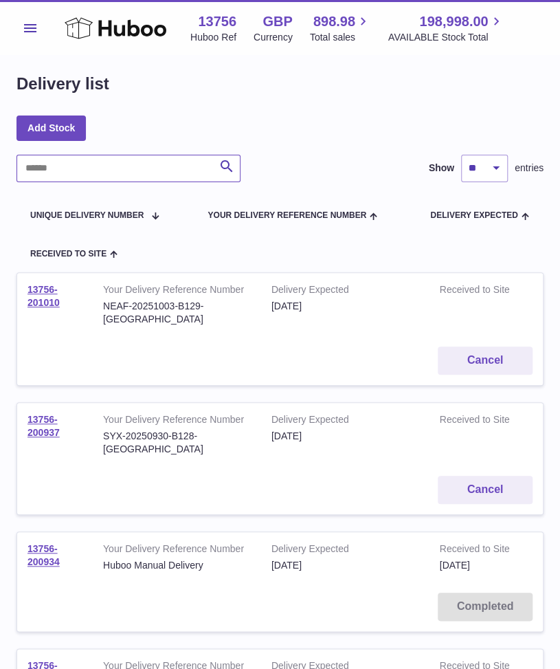
click at [52, 176] on input "text" at bounding box center [129, 169] width 224 height 28
paste input "**********"
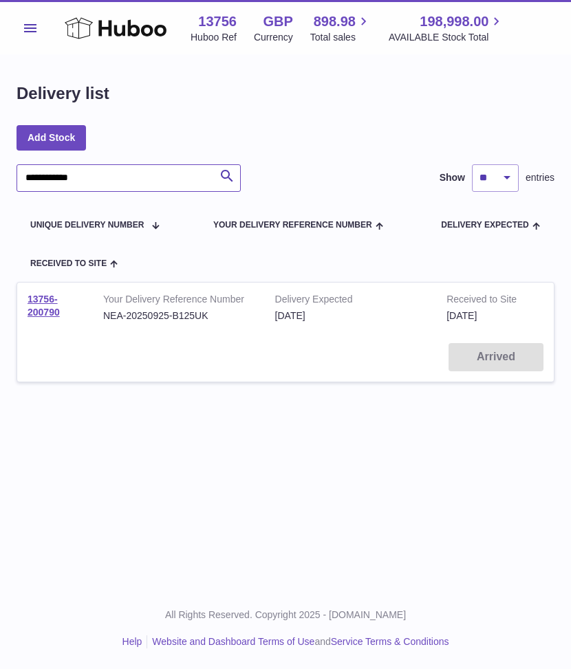
type input "**********"
click at [28, 24] on span "Menu" at bounding box center [30, 28] width 12 height 8
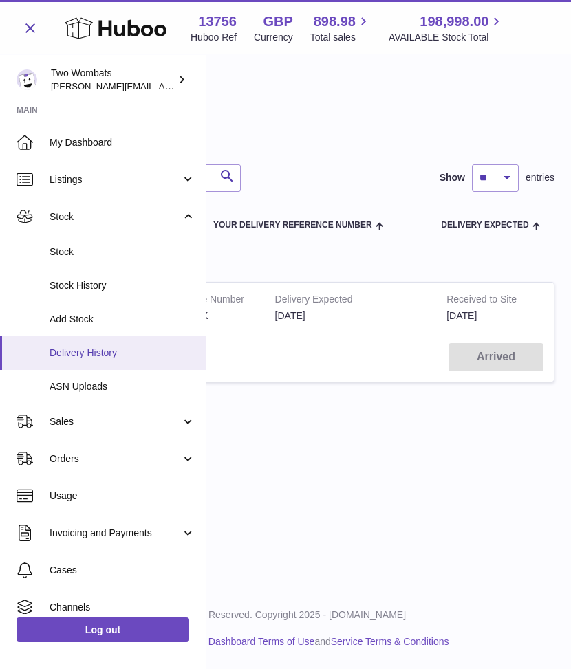
click at [107, 347] on span "Delivery History" at bounding box center [123, 353] width 146 height 13
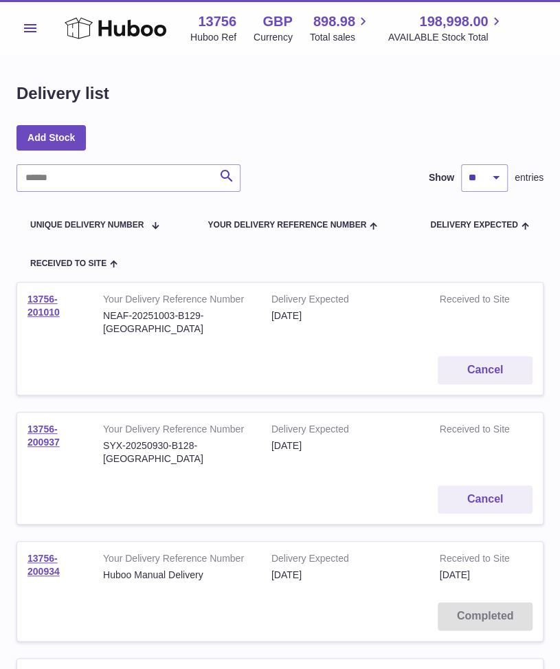
drag, startPoint x: 59, startPoint y: 310, endPoint x: 23, endPoint y: 294, distance: 39.7
click at [23, 294] on td "13756-201010" at bounding box center [55, 314] width 76 height 63
copy link "13756-201010"
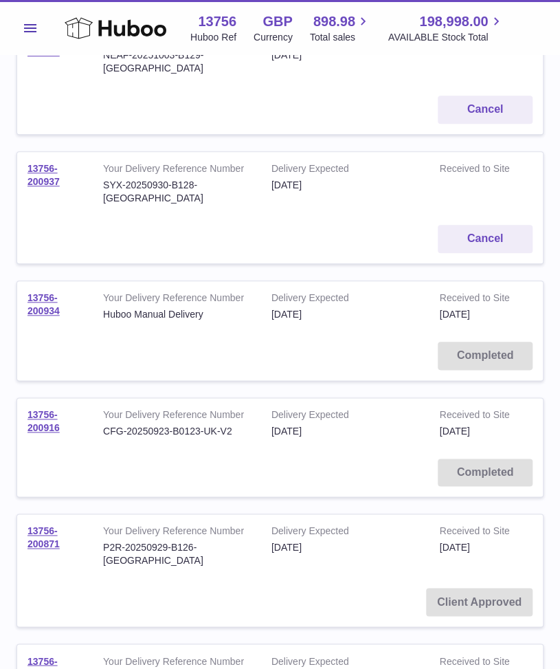
scroll to position [262, 0]
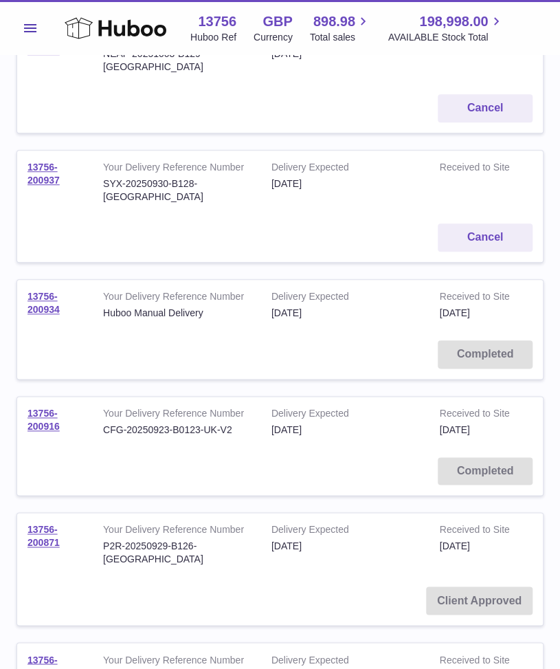
drag, startPoint x: 61, startPoint y: 633, endPoint x: 25, endPoint y: 612, distance: 41.3
click at [25, 643] on td "13756-200862" at bounding box center [55, 674] width 76 height 63
copy link "13756-200862"
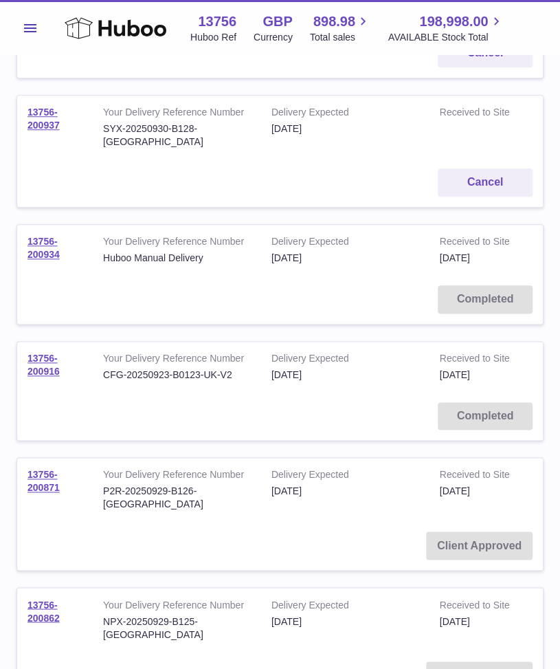
scroll to position [0, 0]
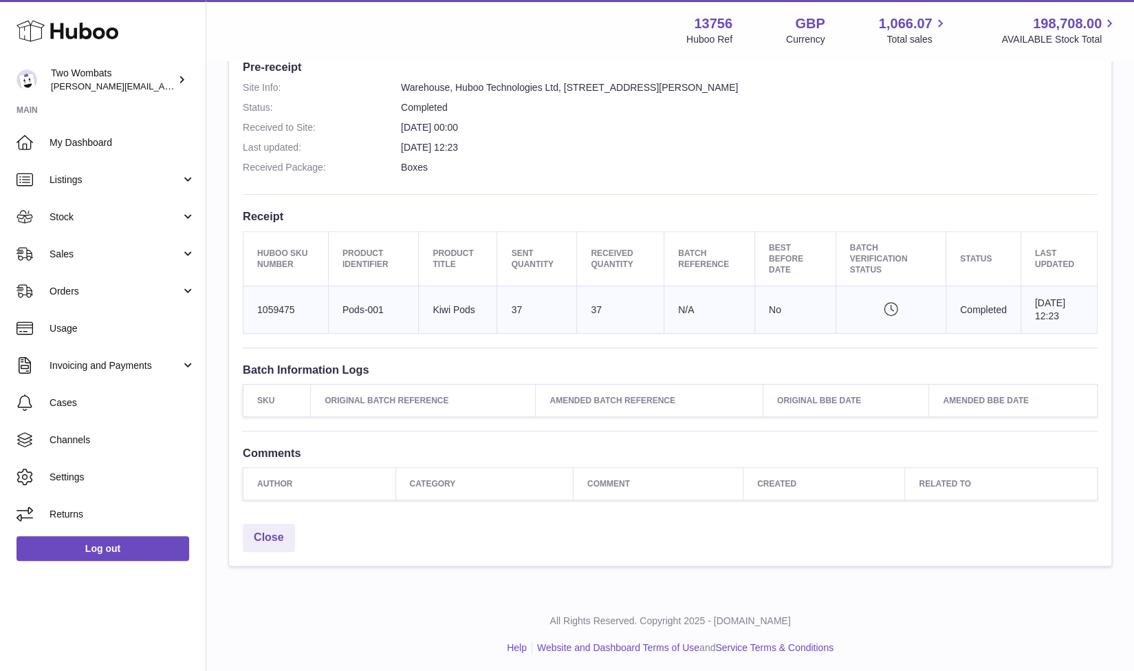
scroll to position [150, 0]
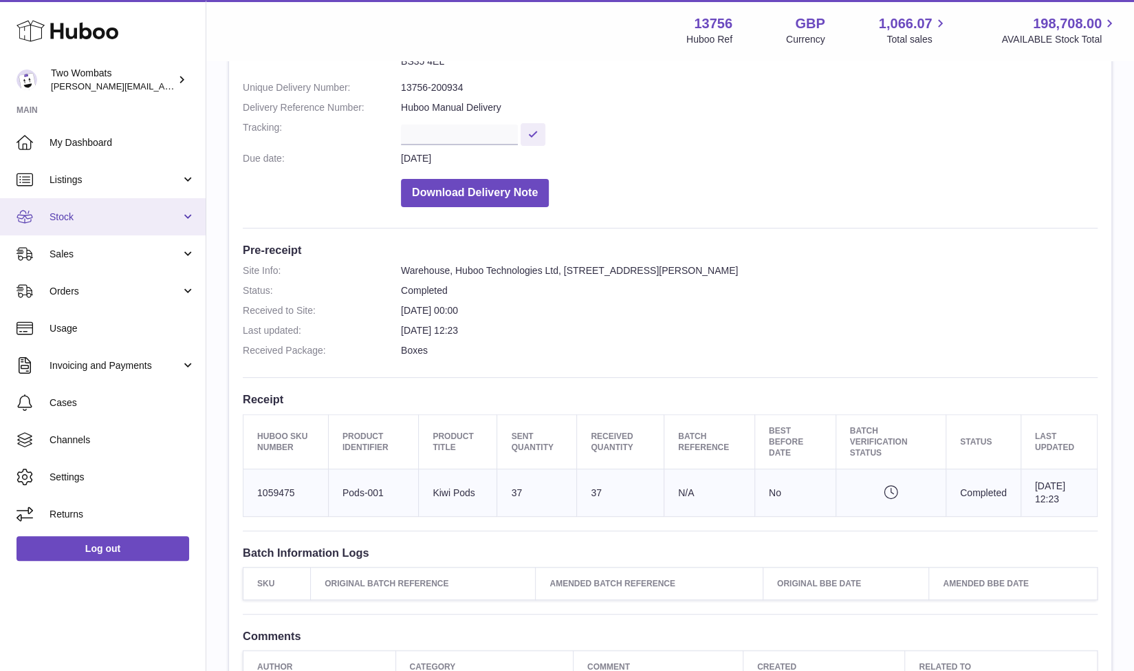
click at [191, 220] on link "Stock" at bounding box center [103, 216] width 206 height 37
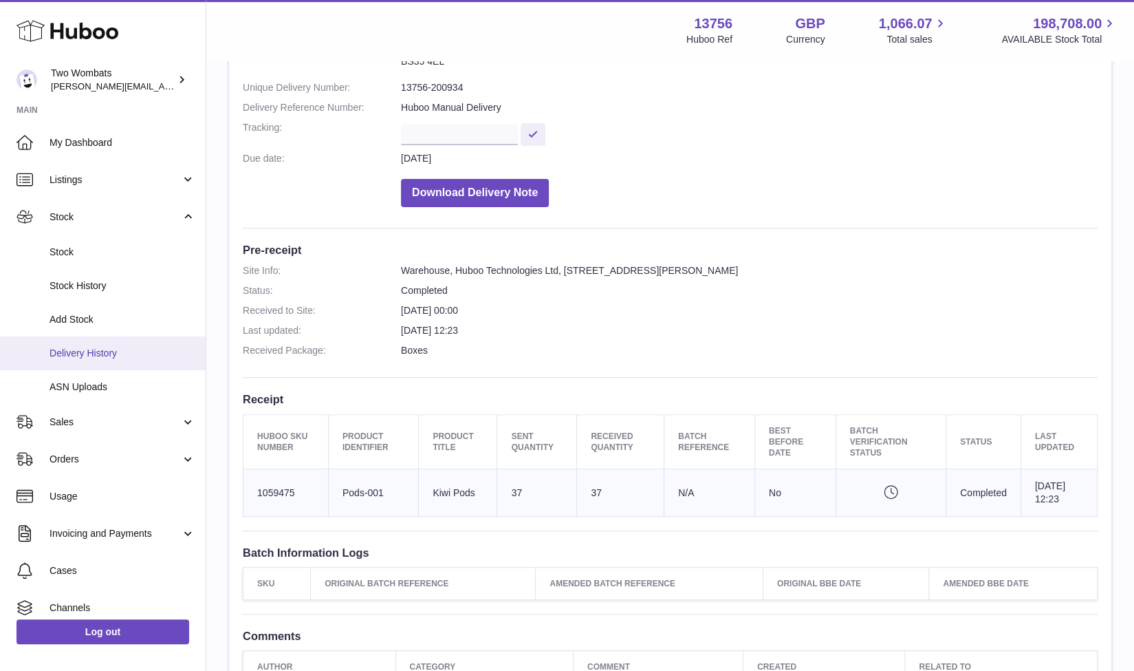
click at [131, 347] on span "Delivery History" at bounding box center [123, 353] width 146 height 13
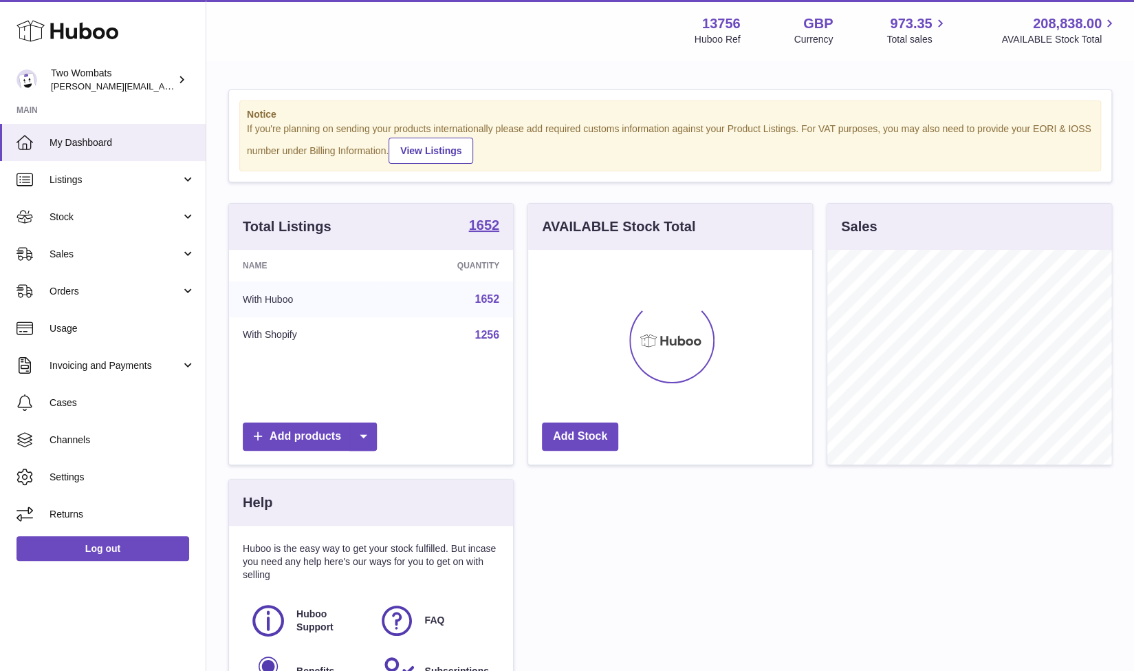
scroll to position [215, 285]
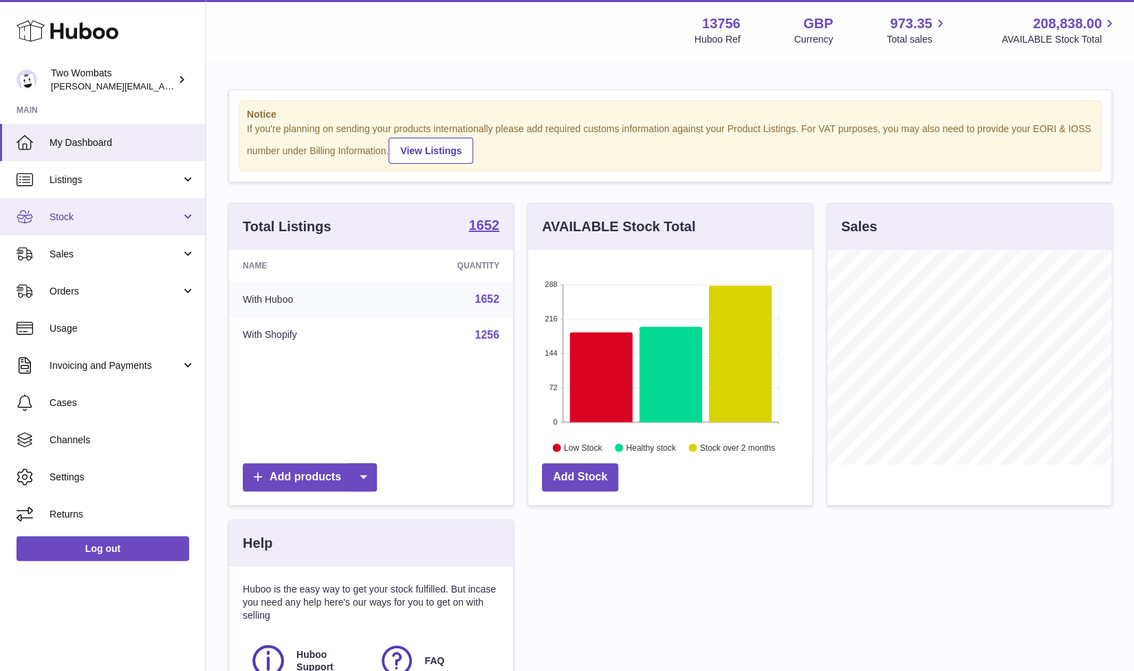
click at [183, 220] on link "Stock" at bounding box center [103, 216] width 206 height 37
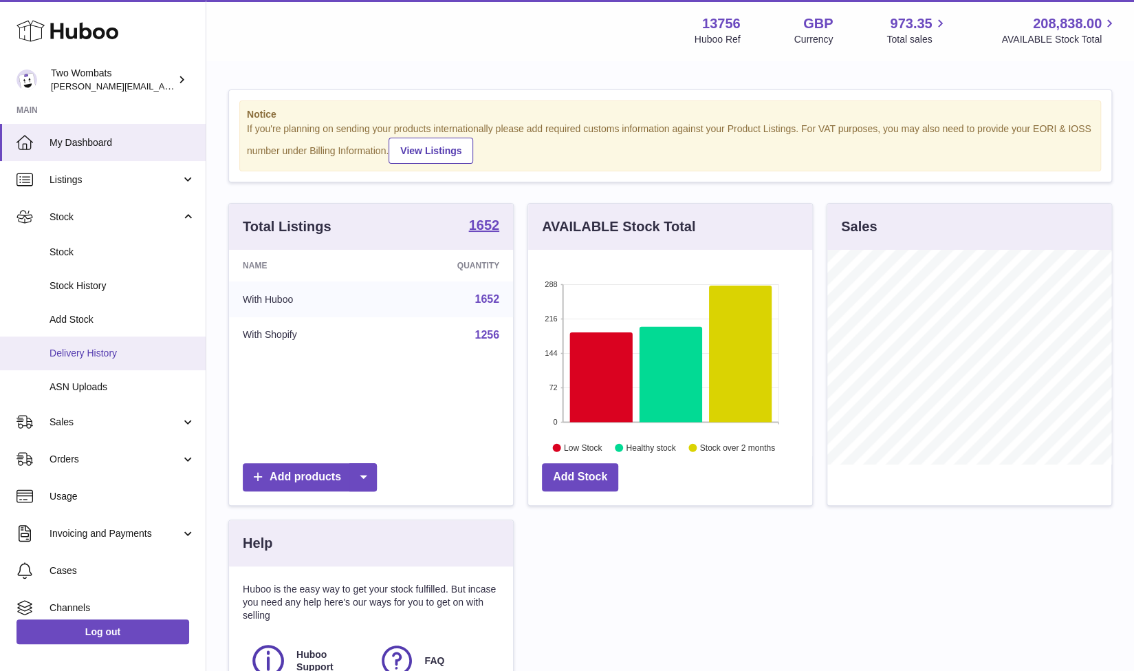
click at [144, 342] on link "Delivery History" at bounding box center [103, 353] width 206 height 34
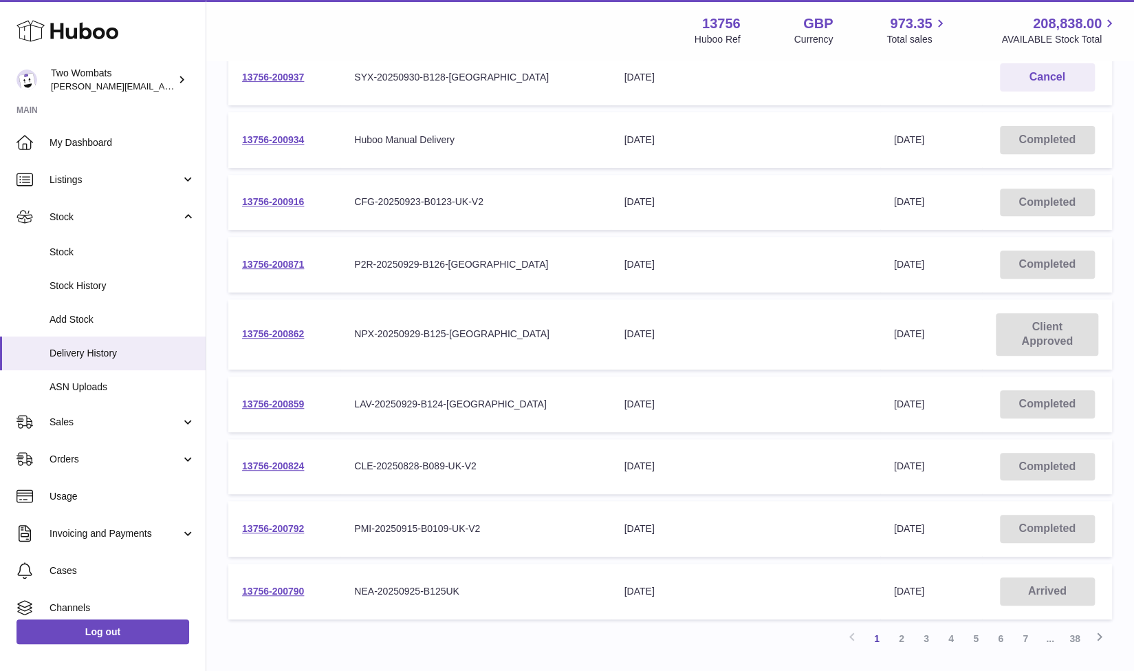
scroll to position [296, 0]
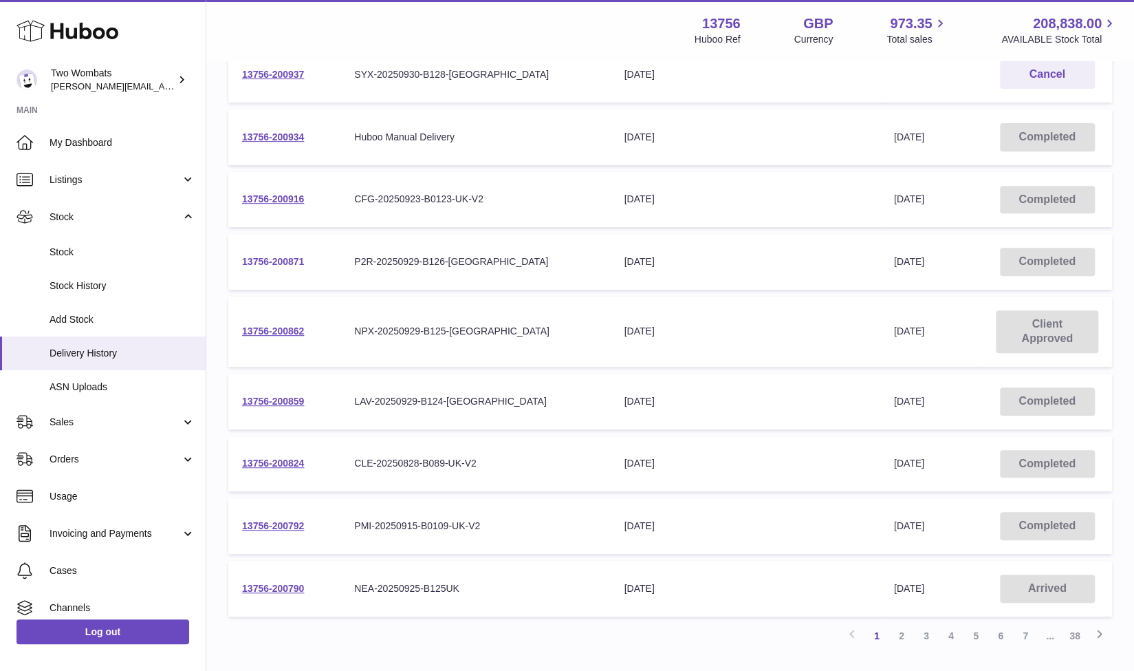
click at [288, 263] on link "13756-200871" at bounding box center [273, 261] width 62 height 11
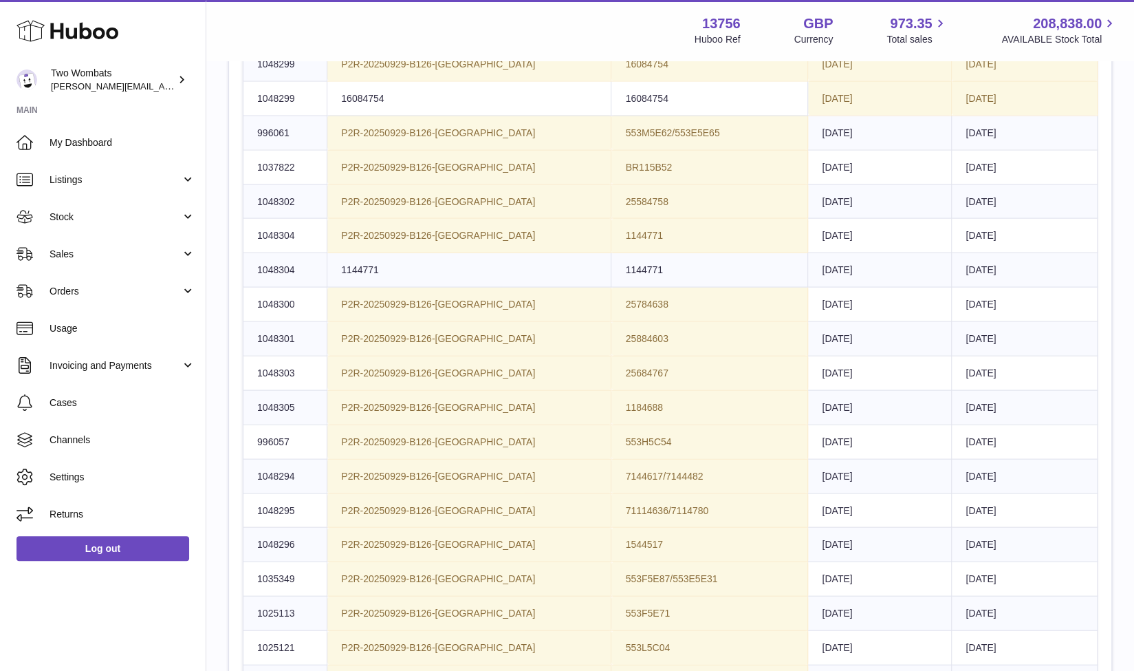
scroll to position [1681, 0]
